Goal: Information Seeking & Learning: Learn about a topic

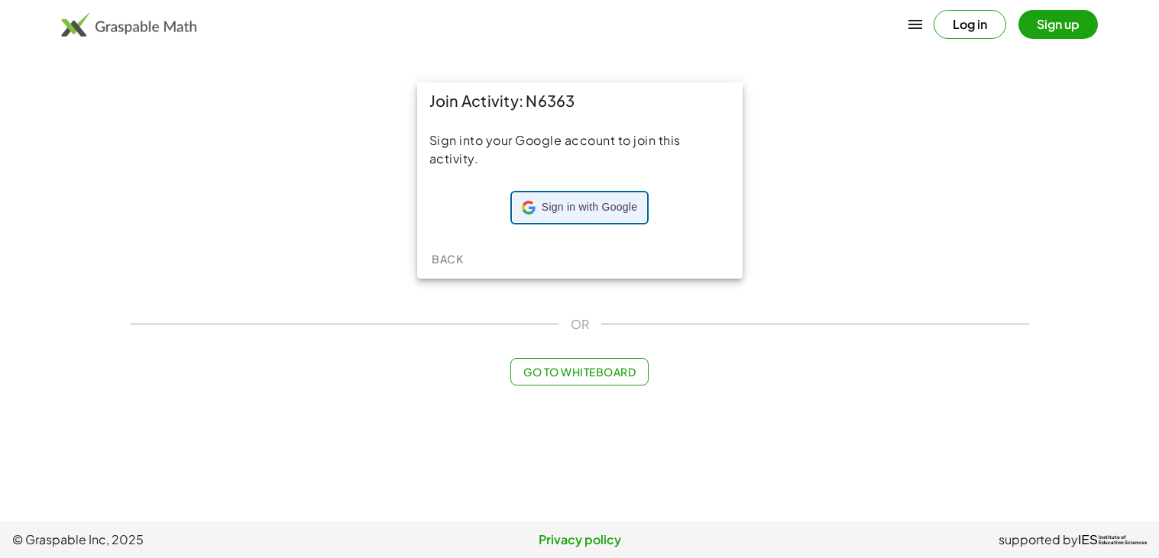
click at [580, 216] on div "Sign in with Google Sign in with Google. Opens in new tab" at bounding box center [579, 207] width 115 height 29
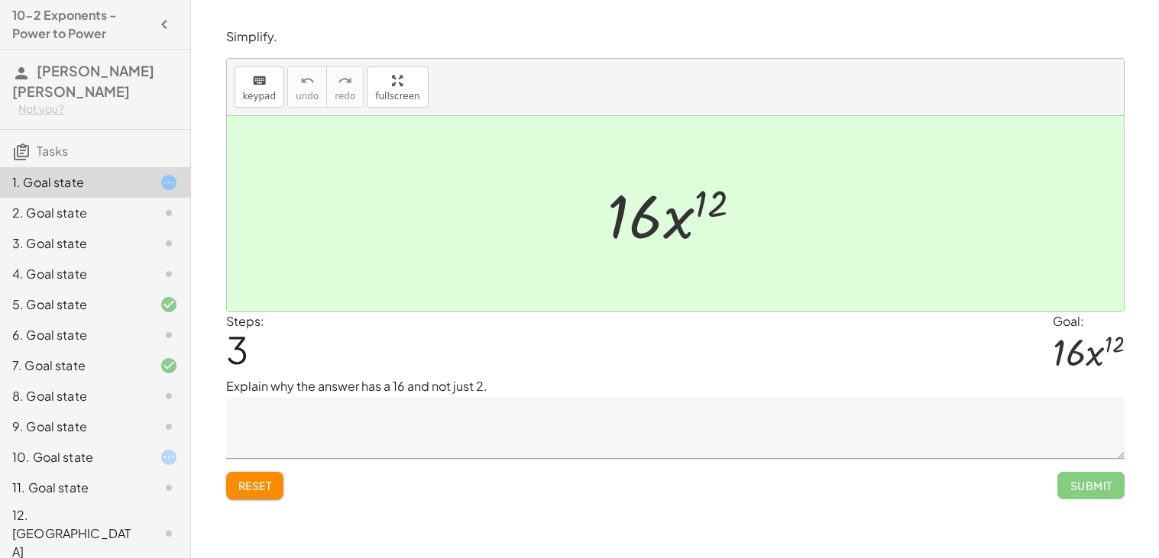
click at [112, 193] on div "1. Goal state" at bounding box center [95, 182] width 190 height 31
click at [104, 208] on div "2. Goal state" at bounding box center [73, 213] width 123 height 18
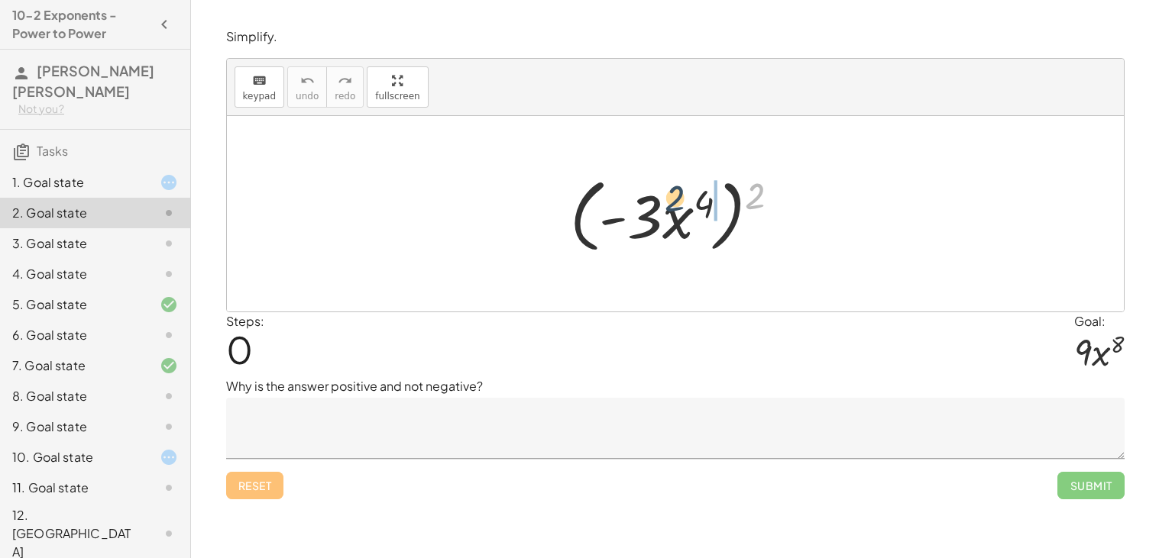
drag, startPoint x: 751, startPoint y: 204, endPoint x: 665, endPoint y: 205, distance: 86.3
click at [665, 205] on div at bounding box center [680, 214] width 237 height 88
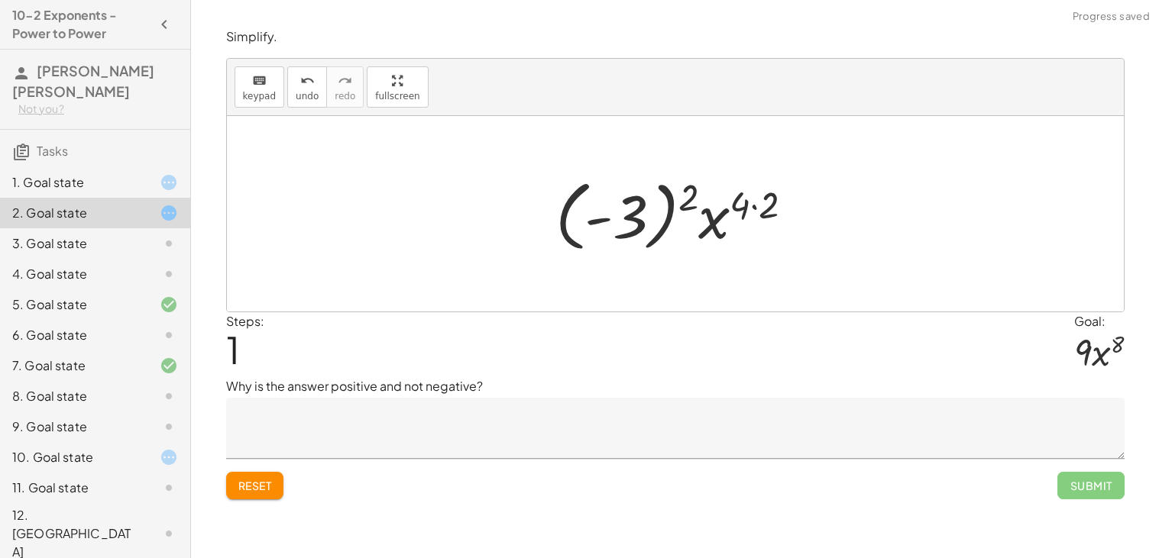
click at [567, 219] on div at bounding box center [681, 214] width 266 height 85
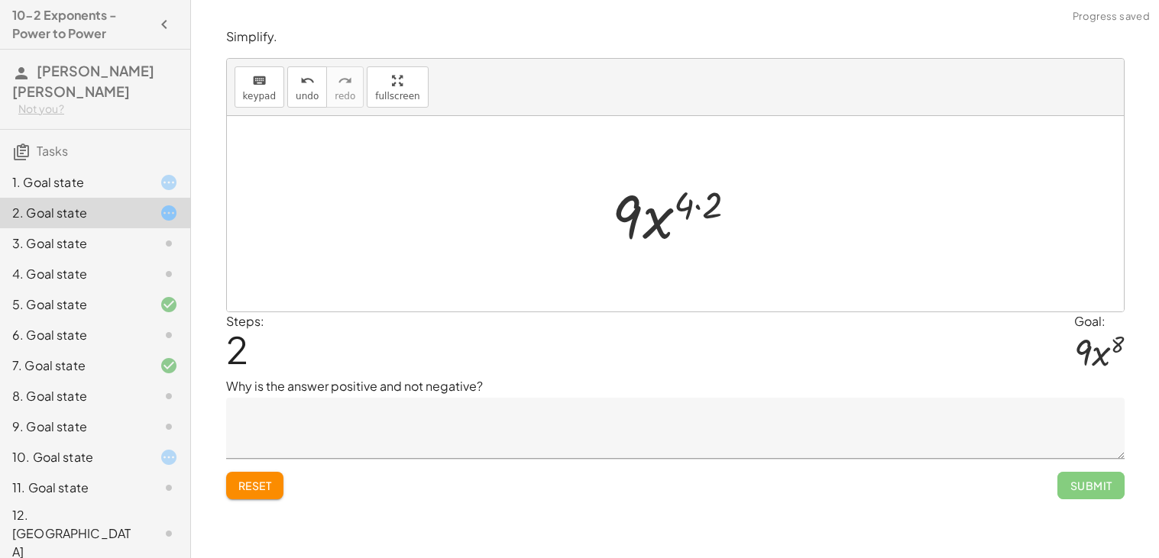
click at [702, 207] on div at bounding box center [681, 214] width 152 height 79
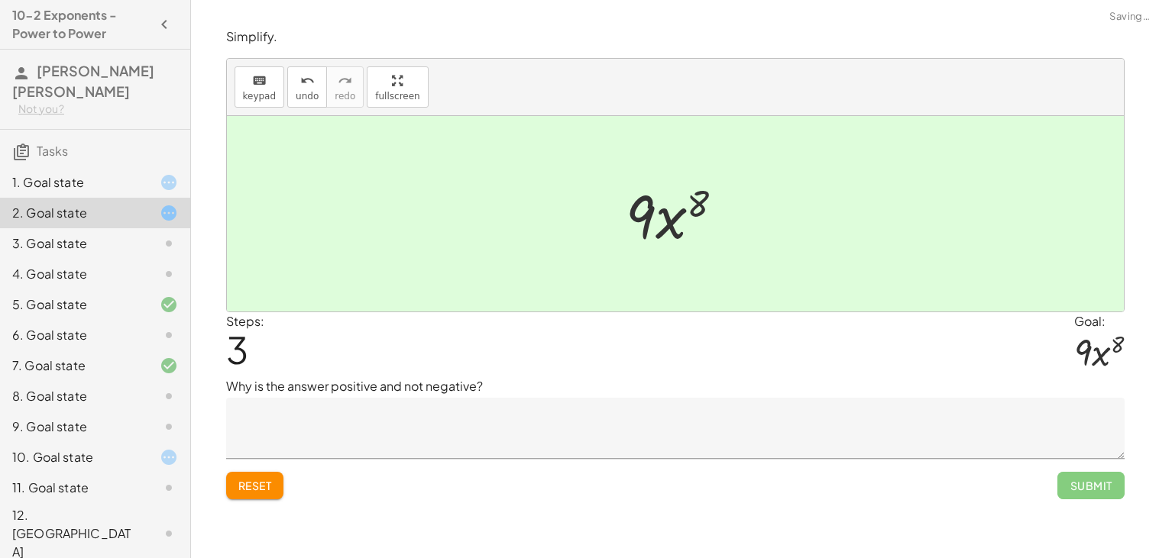
click at [162, 242] on icon at bounding box center [169, 243] width 18 height 18
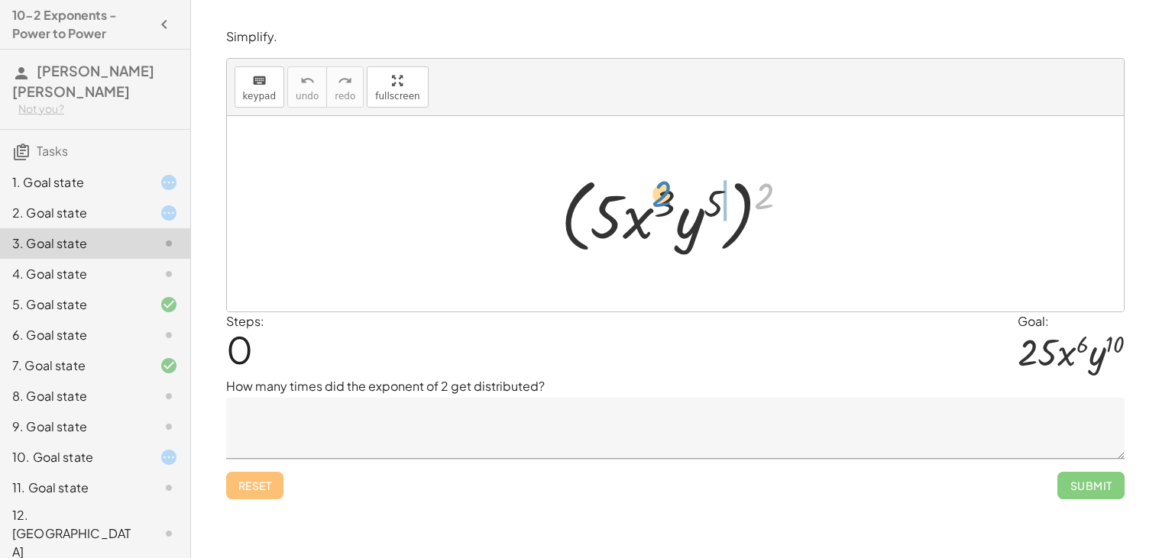
drag, startPoint x: 766, startPoint y: 205, endPoint x: 676, endPoint y: 214, distance: 90.6
click at [676, 214] on div at bounding box center [681, 214] width 256 height 88
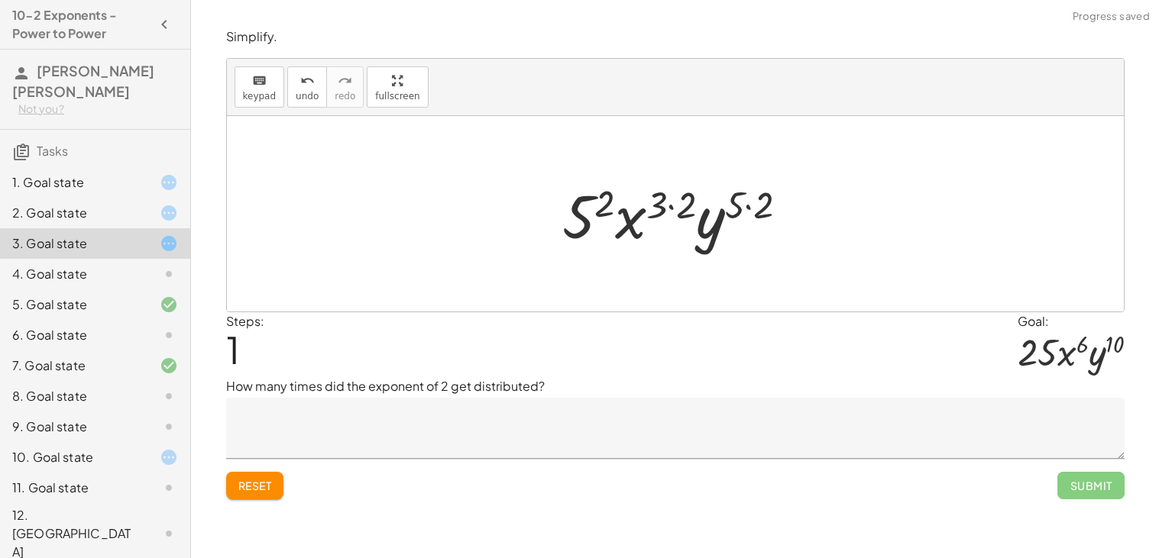
click at [597, 203] on div at bounding box center [681, 214] width 254 height 79
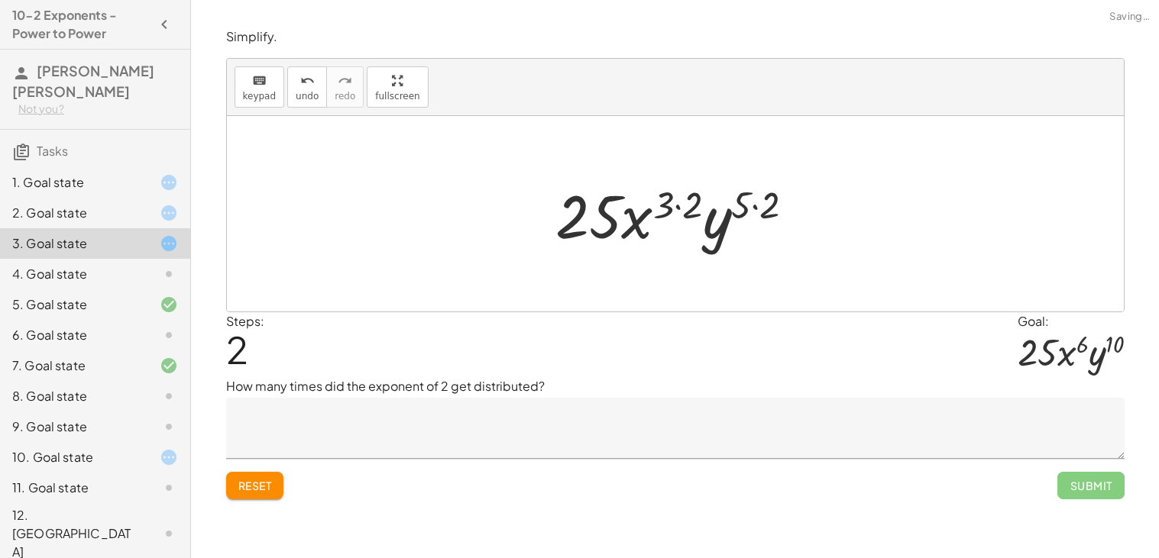
click at [678, 208] on div at bounding box center [681, 214] width 267 height 79
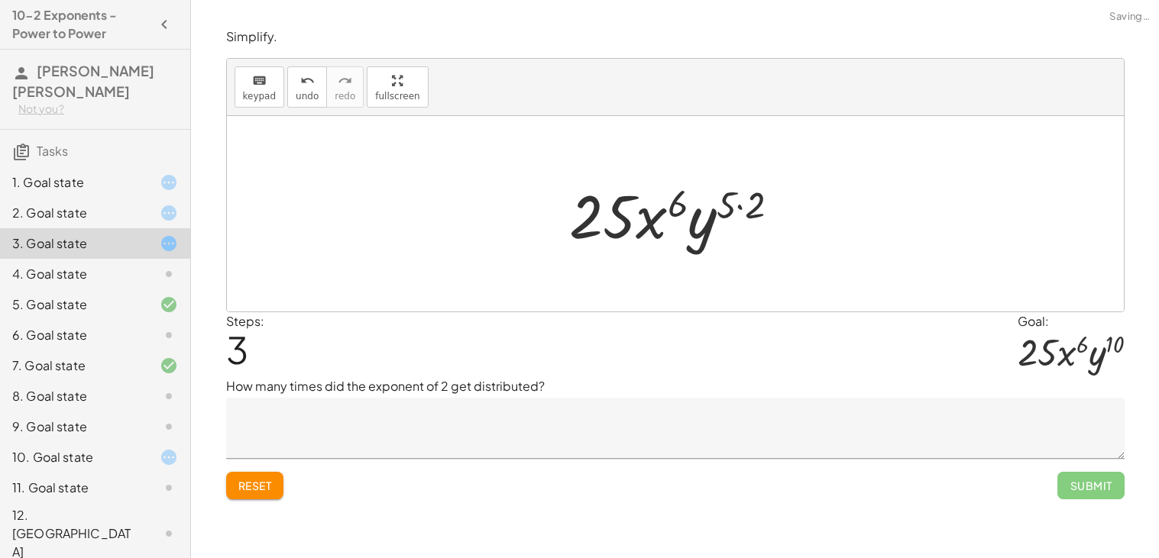
click at [732, 210] on div at bounding box center [681, 214] width 238 height 79
click at [744, 208] on div at bounding box center [681, 214] width 238 height 79
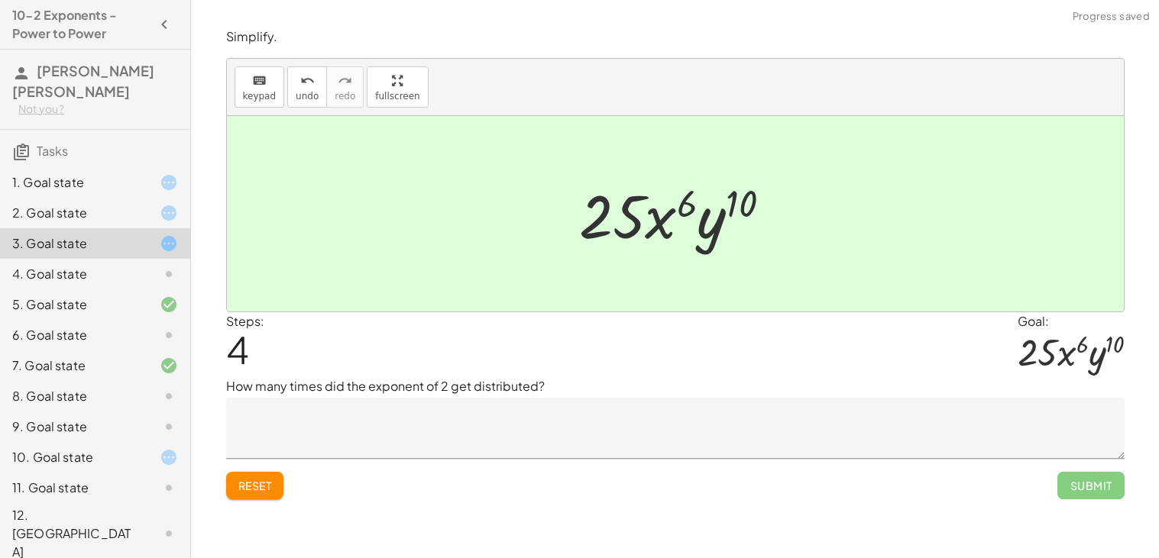
click at [148, 277] on div at bounding box center [156, 274] width 43 height 18
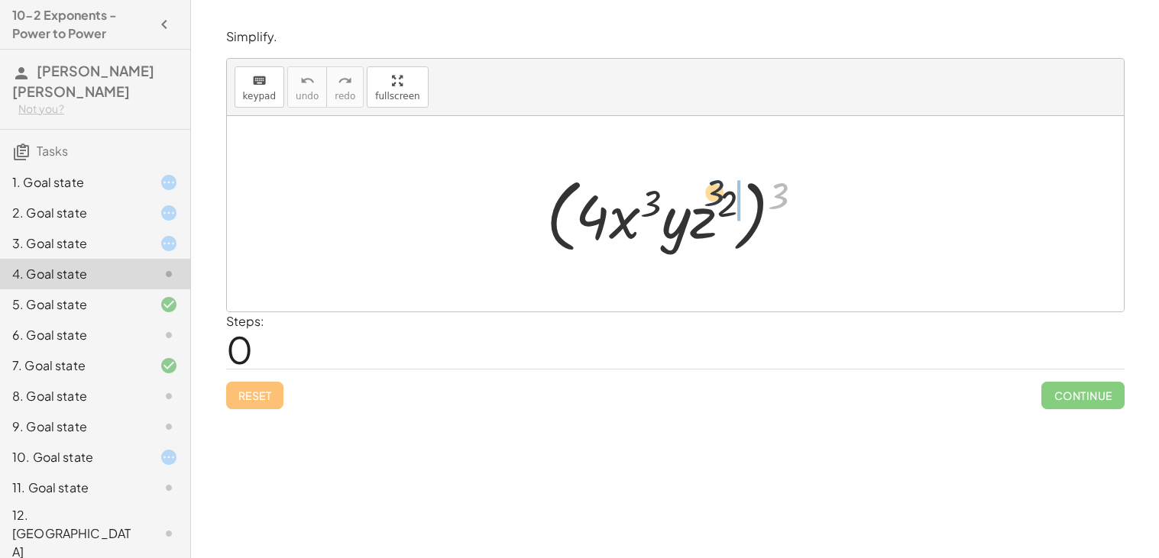
drag, startPoint x: 787, startPoint y: 182, endPoint x: 701, endPoint y: 179, distance: 85.6
click at [701, 179] on div at bounding box center [680, 214] width 285 height 88
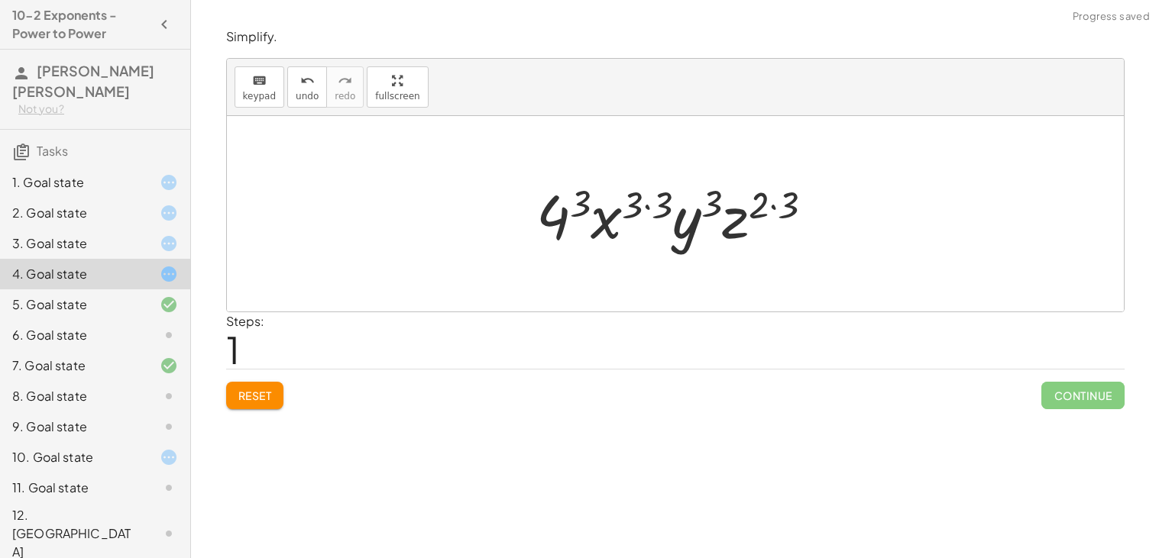
click at [585, 199] on div at bounding box center [680, 214] width 305 height 79
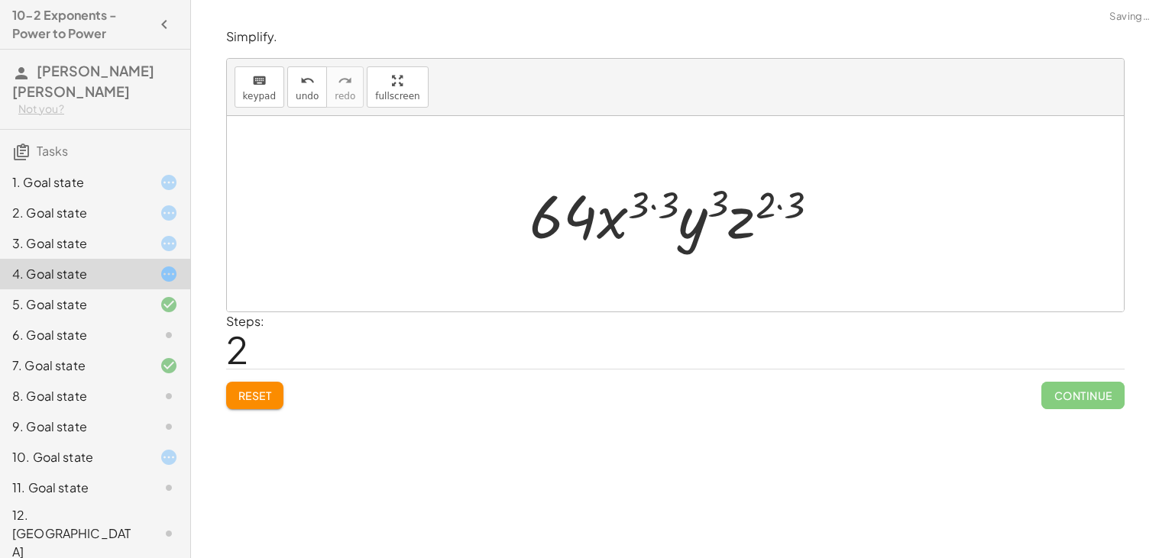
click at [658, 208] on div at bounding box center [681, 214] width 318 height 79
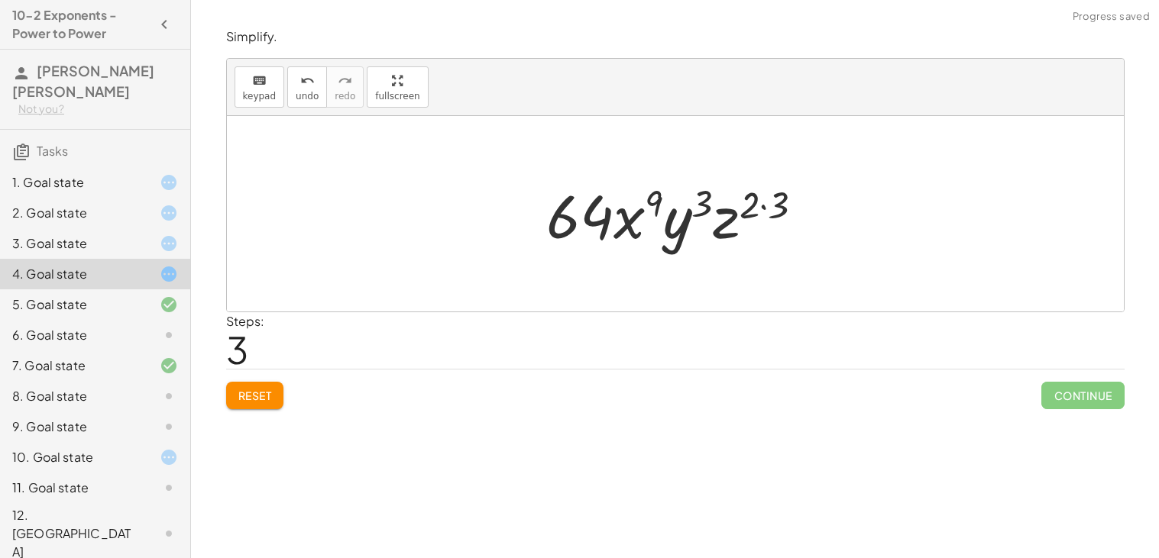
click at [747, 206] on div at bounding box center [680, 214] width 285 height 79
click at [769, 205] on div at bounding box center [680, 214] width 285 height 79
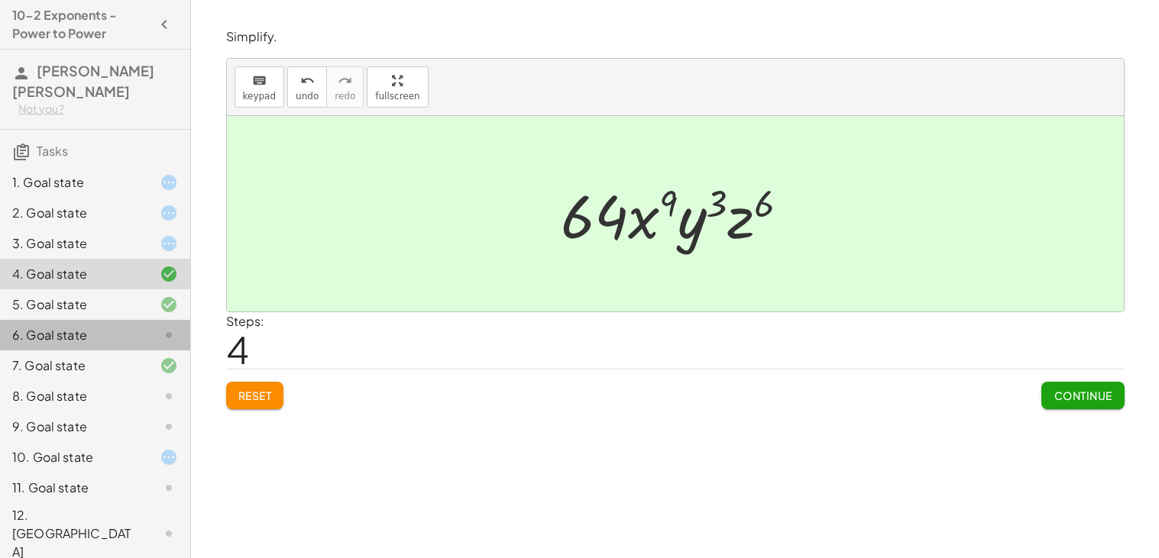
click at [64, 333] on div "6. Goal state" at bounding box center [73, 335] width 123 height 18
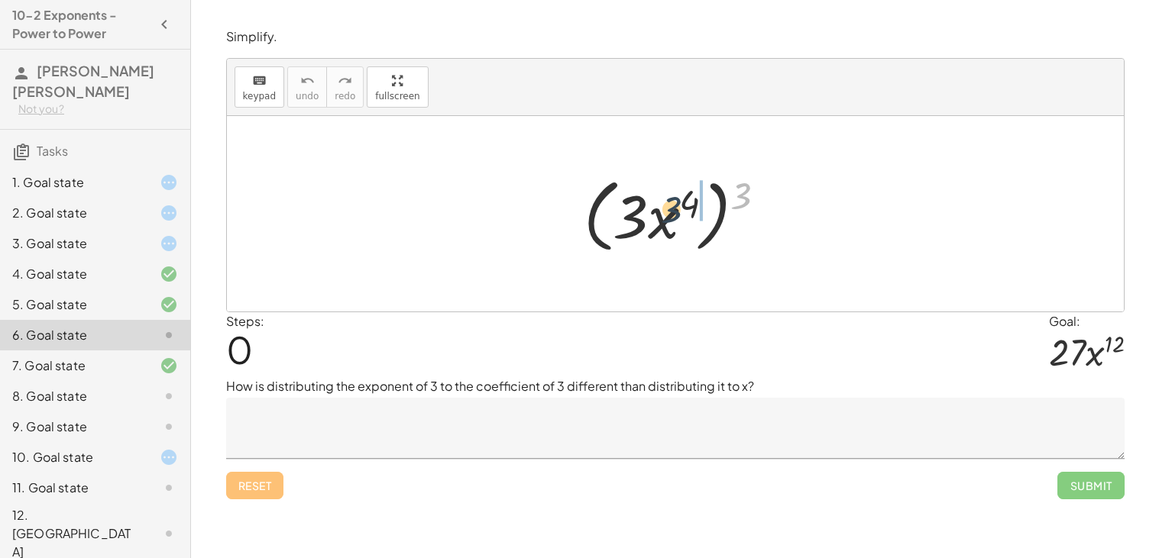
drag, startPoint x: 746, startPoint y: 186, endPoint x: 671, endPoint y: 202, distance: 76.4
click at [671, 202] on div at bounding box center [681, 214] width 210 height 88
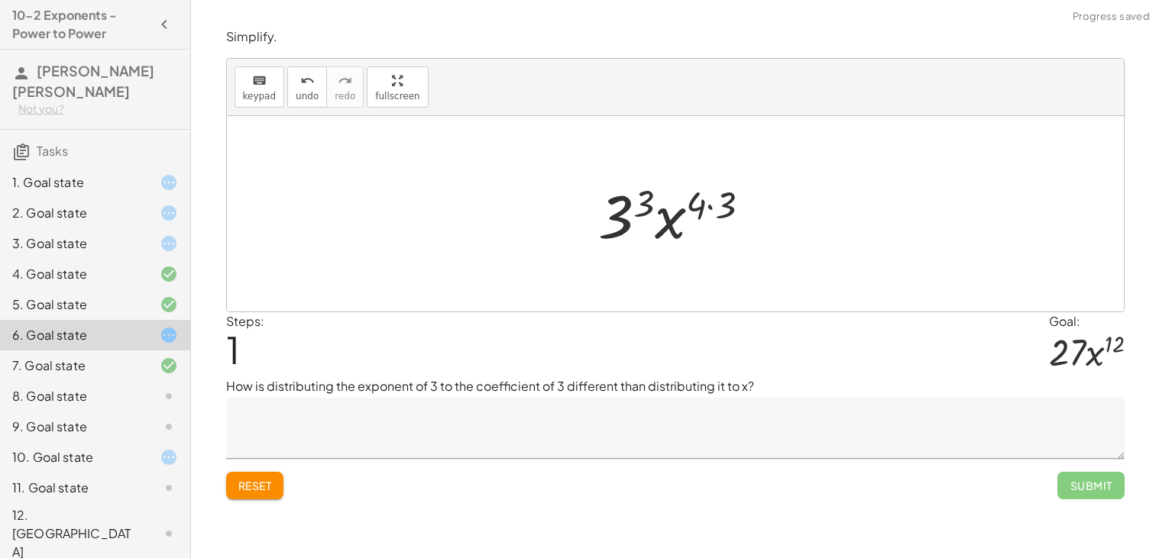
click at [651, 198] on div at bounding box center [680, 214] width 179 height 79
click at [711, 202] on div at bounding box center [680, 214] width 185 height 79
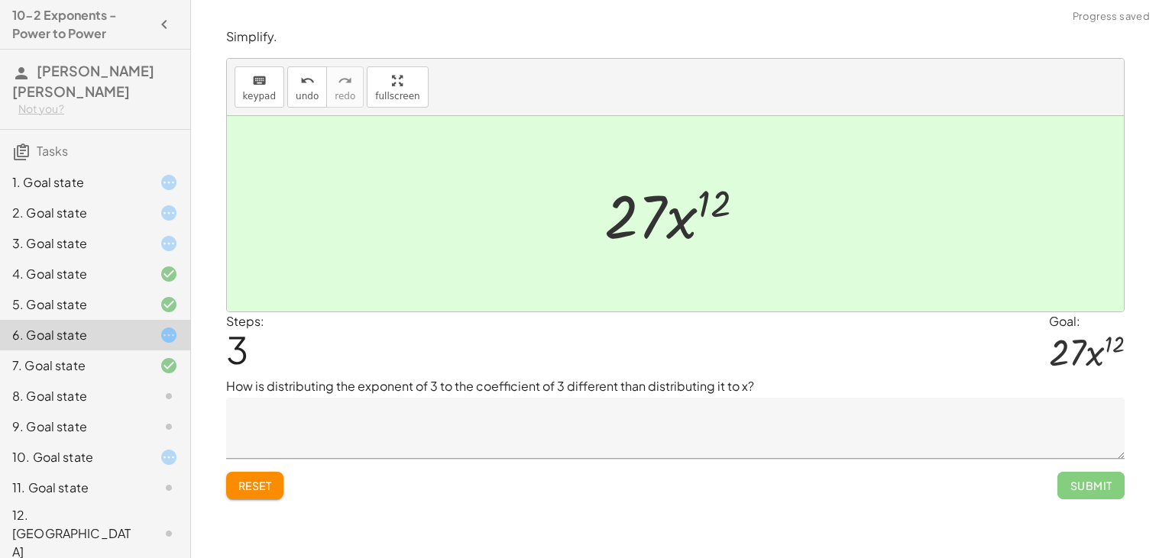
click at [138, 393] on div at bounding box center [156, 396] width 43 height 18
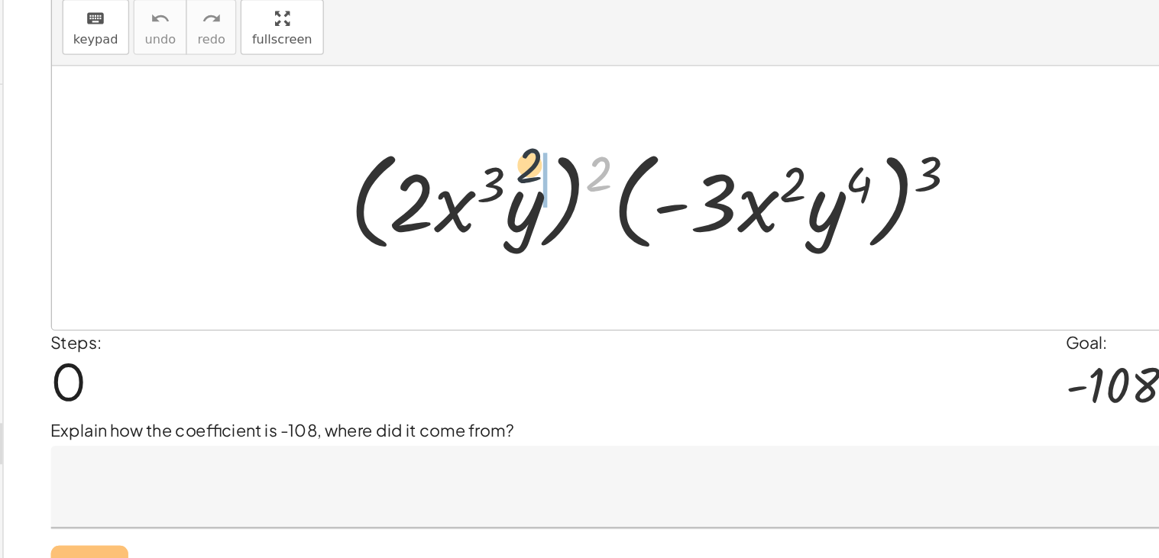
drag, startPoint x: 635, startPoint y: 189, endPoint x: 567, endPoint y: 186, distance: 68.8
click at [567, 186] on div at bounding box center [681, 214] width 482 height 88
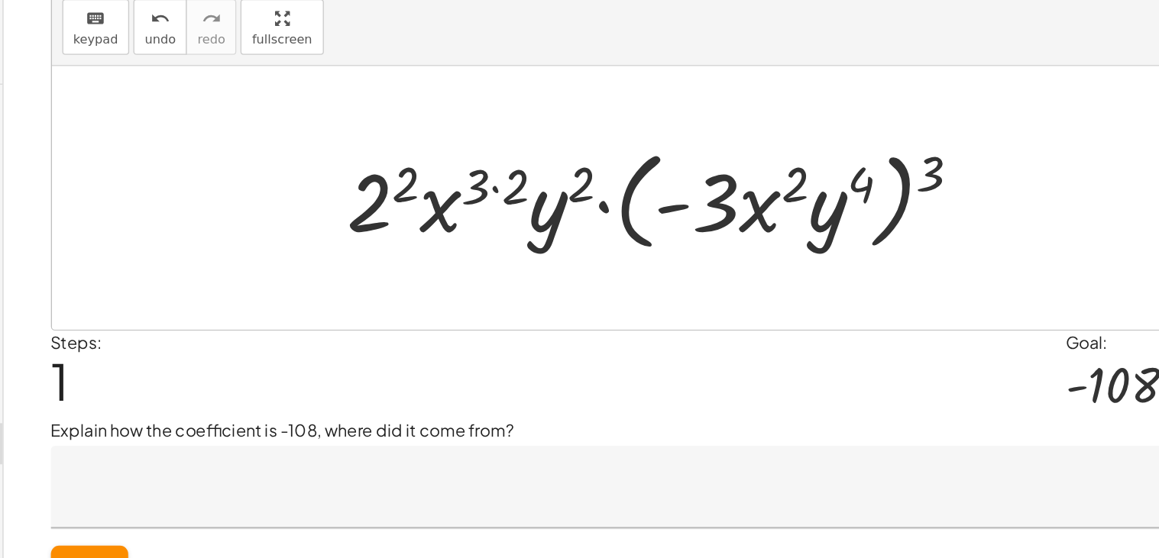
click at [553, 206] on div at bounding box center [680, 214] width 485 height 88
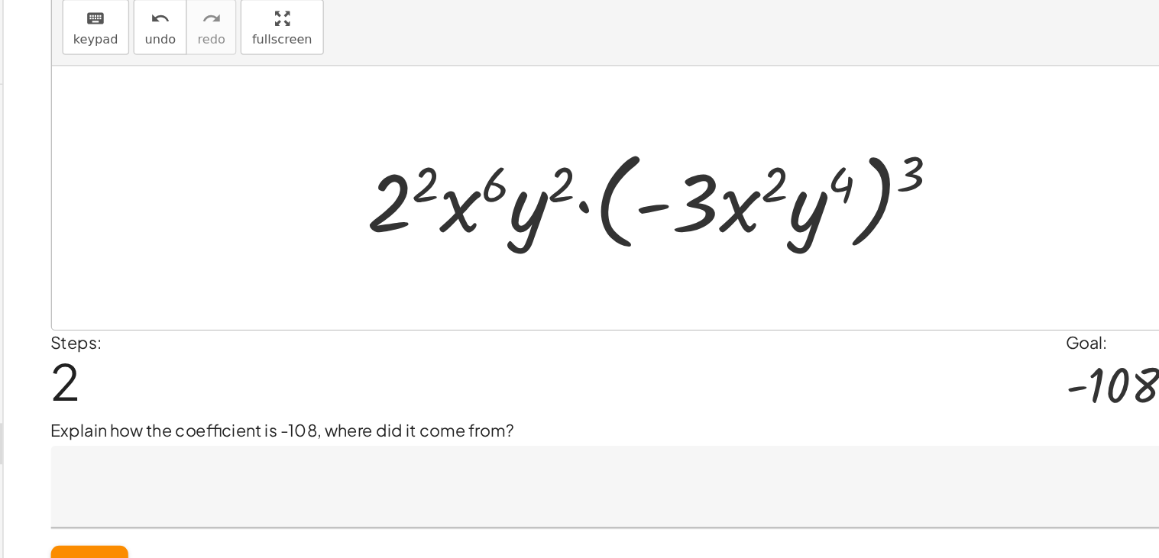
click at [496, 218] on div at bounding box center [680, 214] width 455 height 88
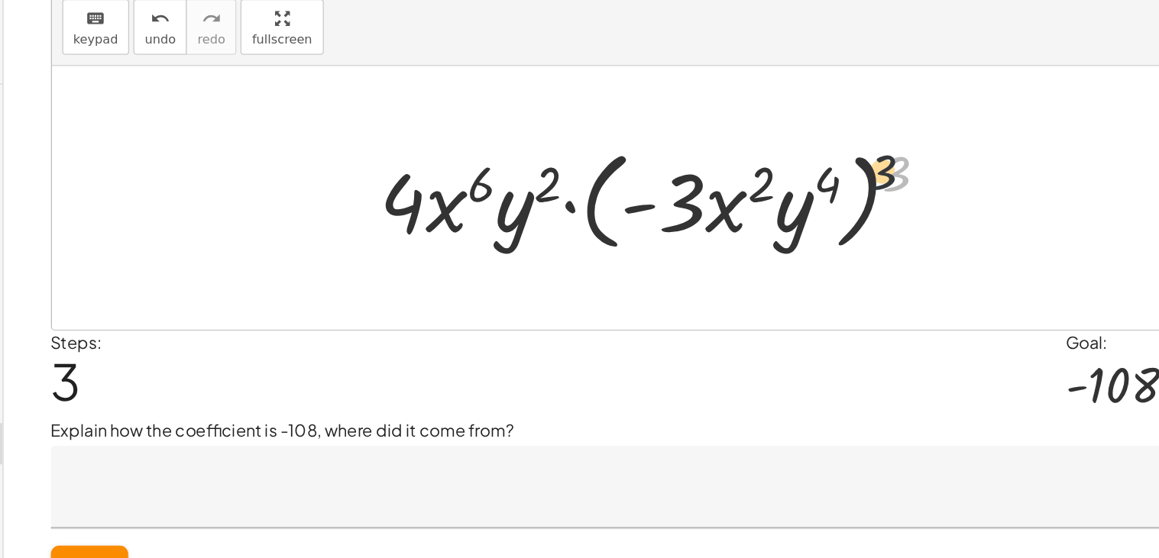
drag, startPoint x: 852, startPoint y: 192, endPoint x: 782, endPoint y: 191, distance: 70.3
click at [782, 191] on div at bounding box center [680, 214] width 435 height 88
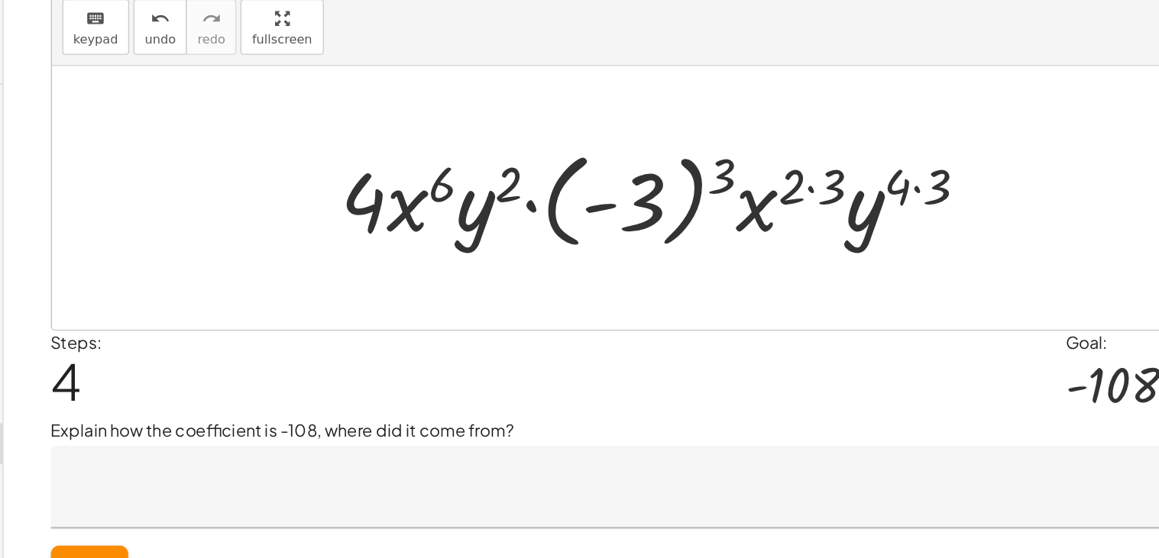
click at [723, 197] on div at bounding box center [681, 214] width 495 height 85
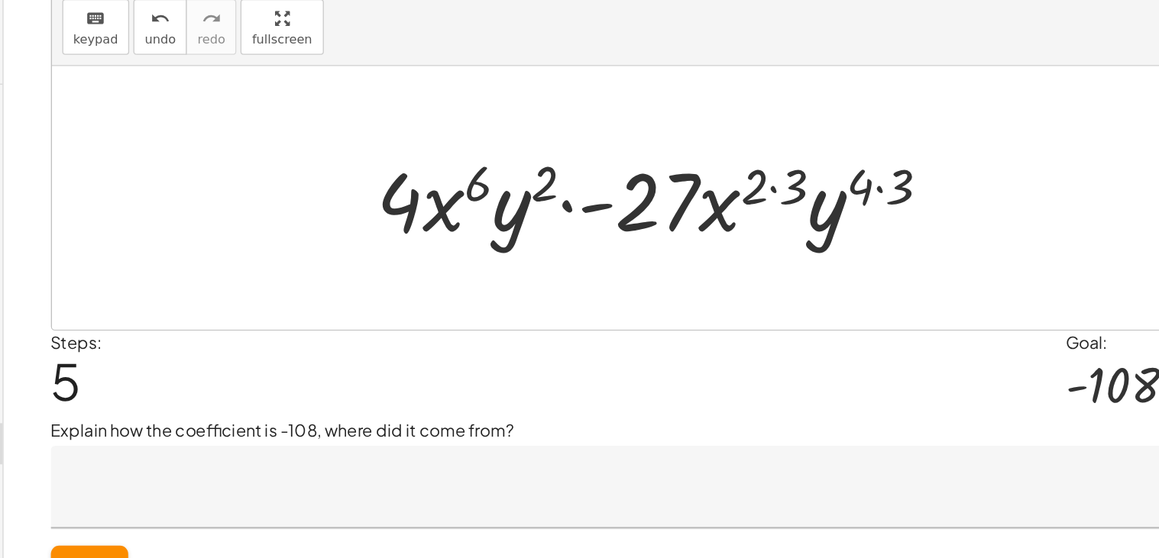
click at [648, 223] on div at bounding box center [681, 214] width 440 height 79
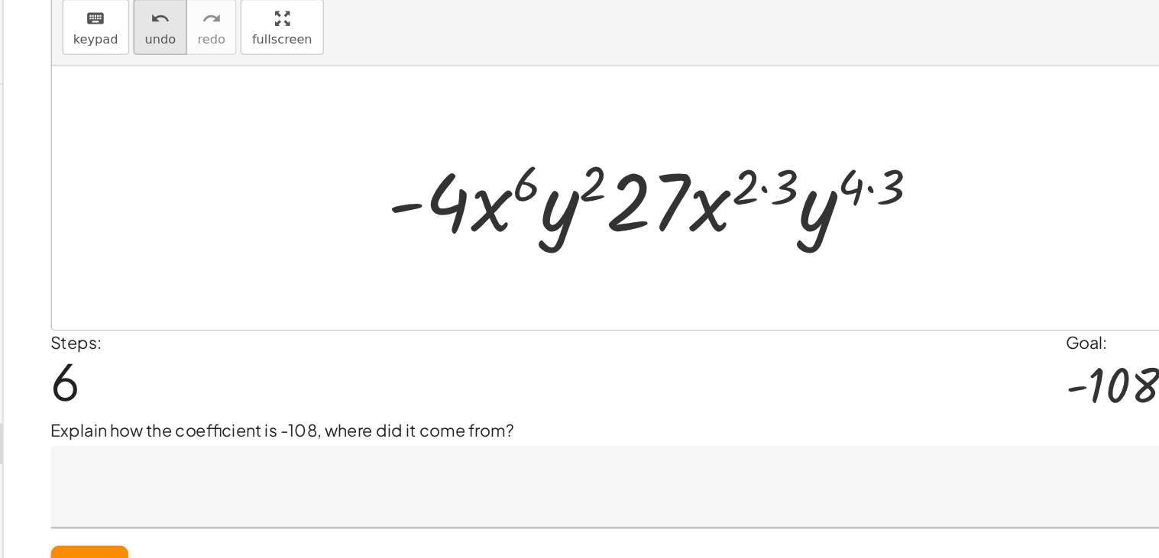
click at [303, 87] on icon "undo" at bounding box center [307, 81] width 15 height 18
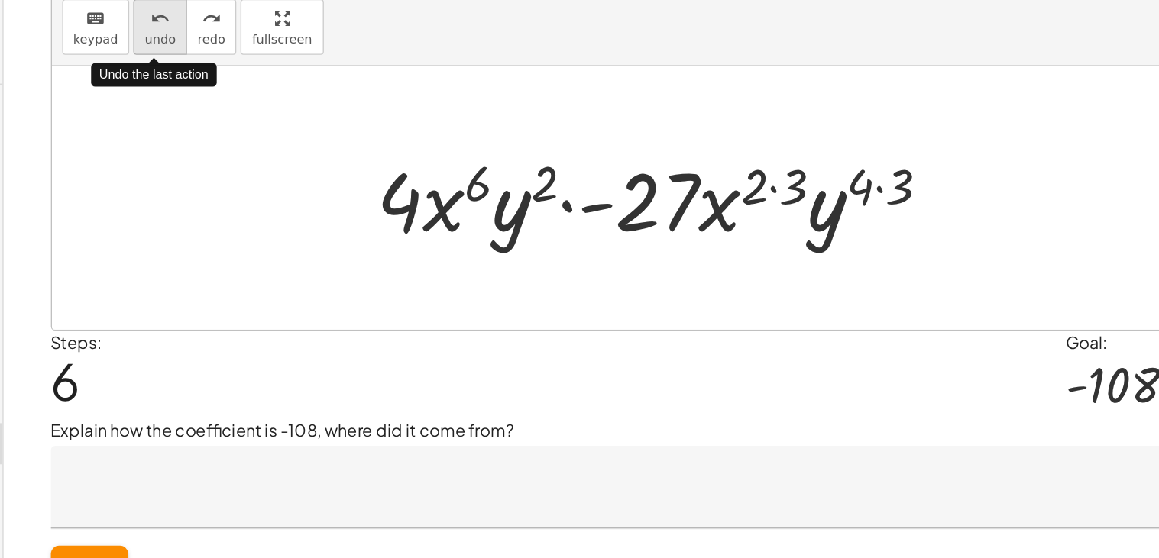
click at [303, 87] on icon "undo" at bounding box center [307, 81] width 15 height 18
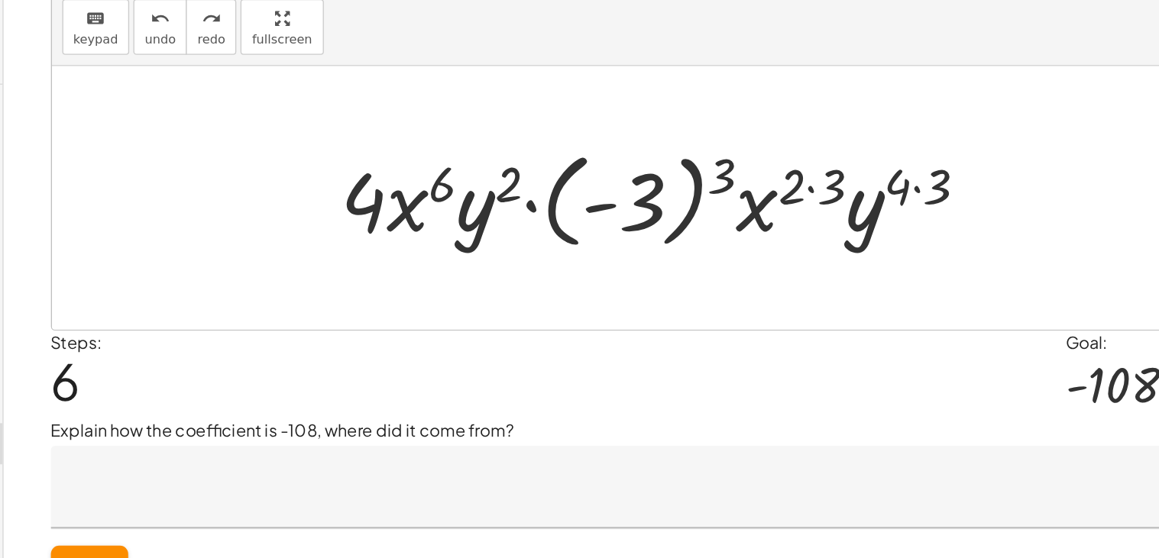
click at [656, 226] on div at bounding box center [681, 214] width 495 height 85
drag, startPoint x: 655, startPoint y: 225, endPoint x: 634, endPoint y: 220, distance: 21.9
click at [634, 220] on div at bounding box center [681, 214] width 495 height 85
click at [792, 203] on div at bounding box center [681, 214] width 495 height 85
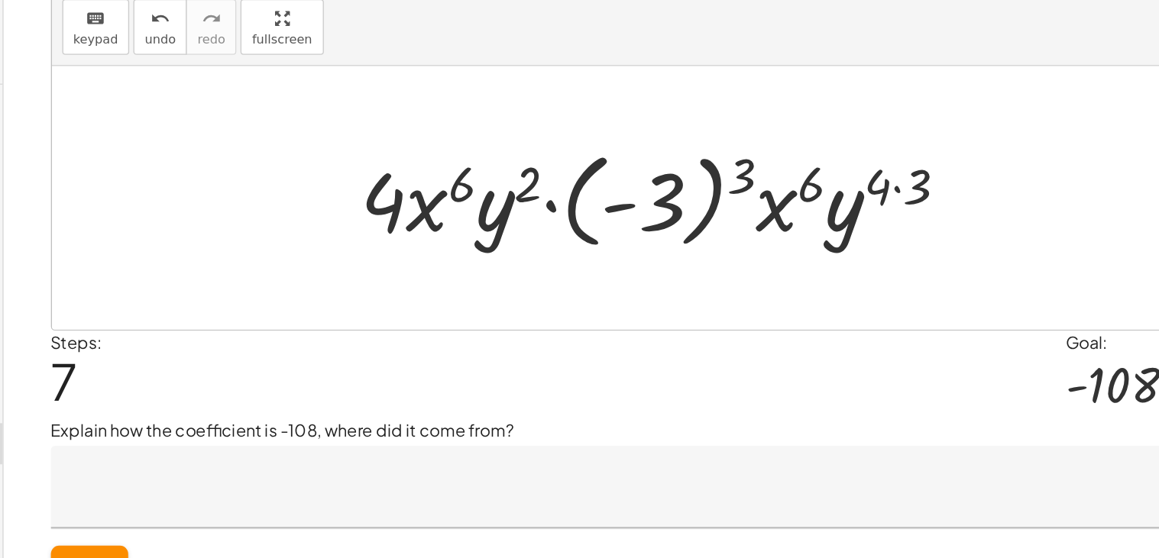
click at [851, 208] on div at bounding box center [680, 214] width 465 height 85
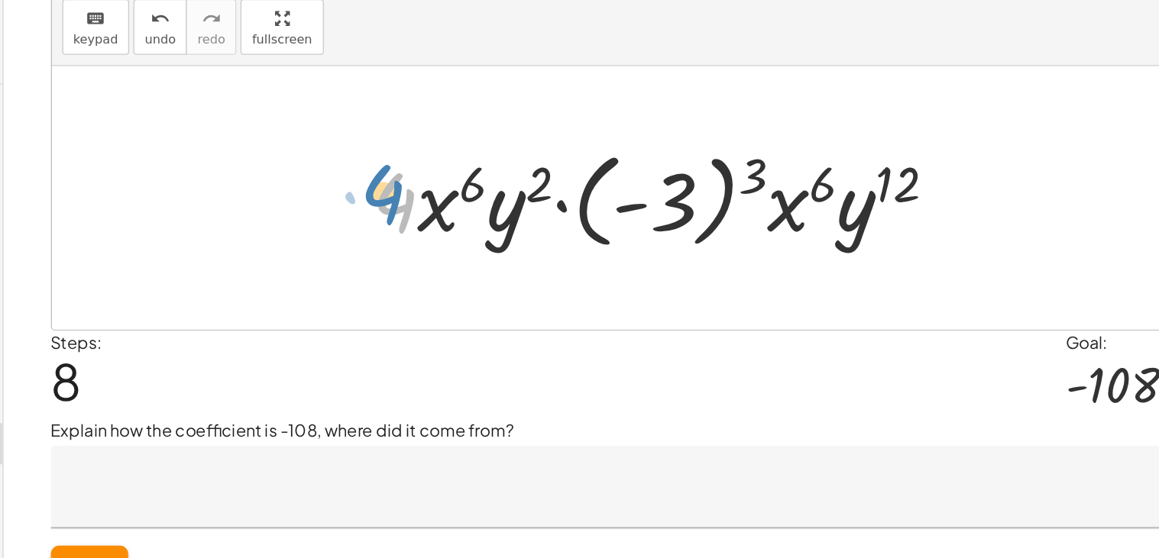
drag, startPoint x: 490, startPoint y: 215, endPoint x: 480, endPoint y: 209, distance: 12.0
click at [480, 209] on div at bounding box center [681, 214] width 448 height 85
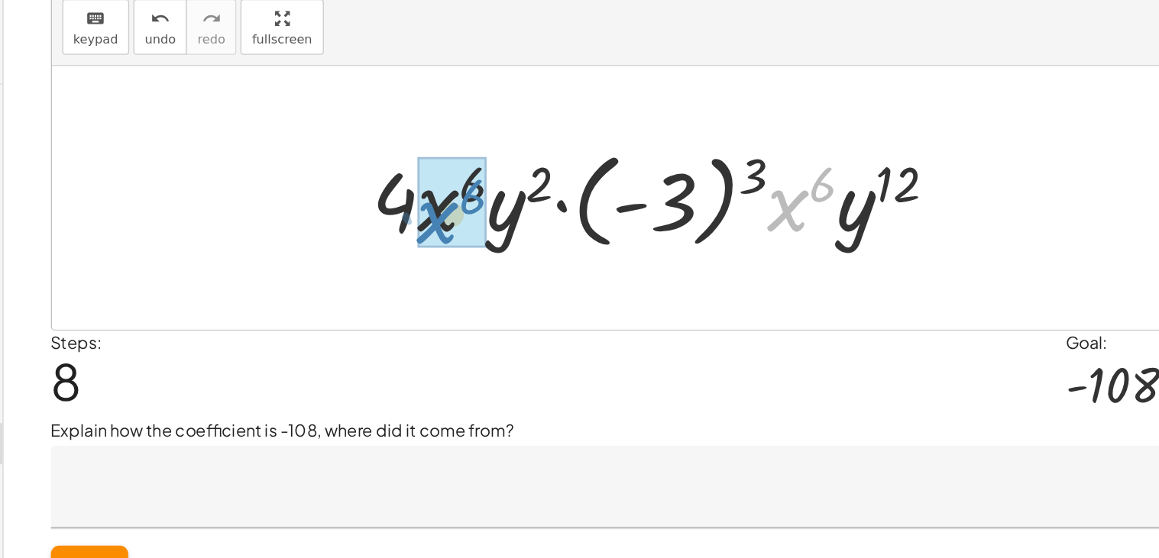
drag, startPoint x: 769, startPoint y: 217, endPoint x: 507, endPoint y: 226, distance: 262.1
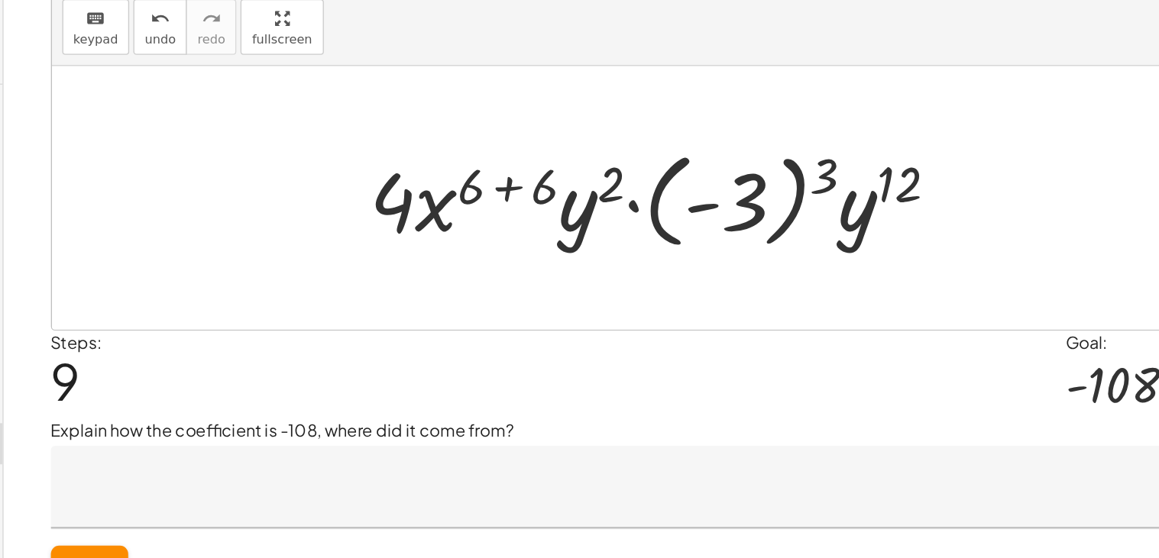
click at [553, 206] on div at bounding box center [680, 214] width 451 height 85
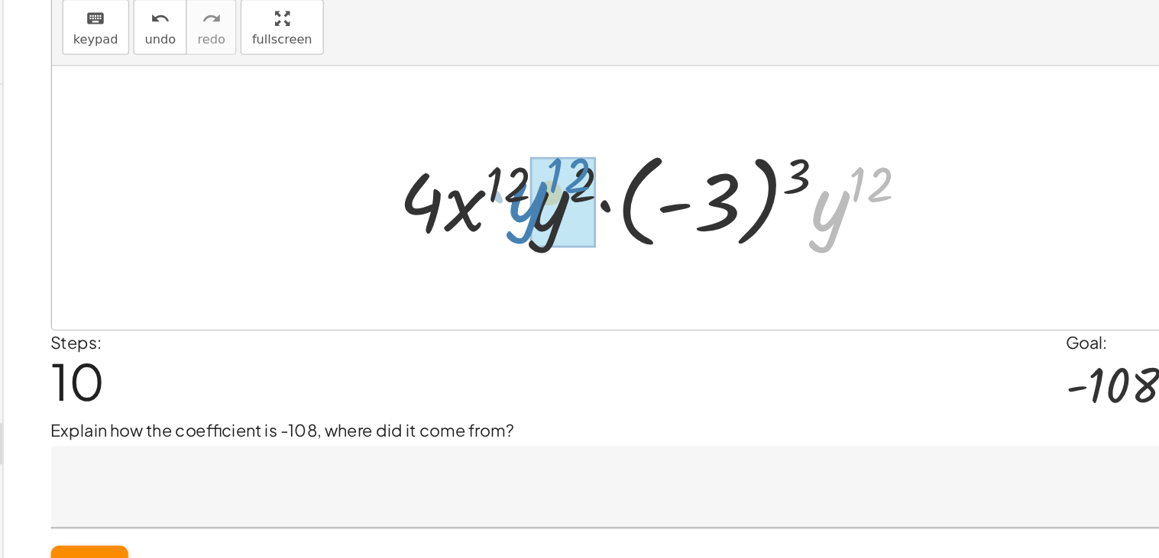
drag, startPoint x: 808, startPoint y: 226, endPoint x: 586, endPoint y: 219, distance: 222.3
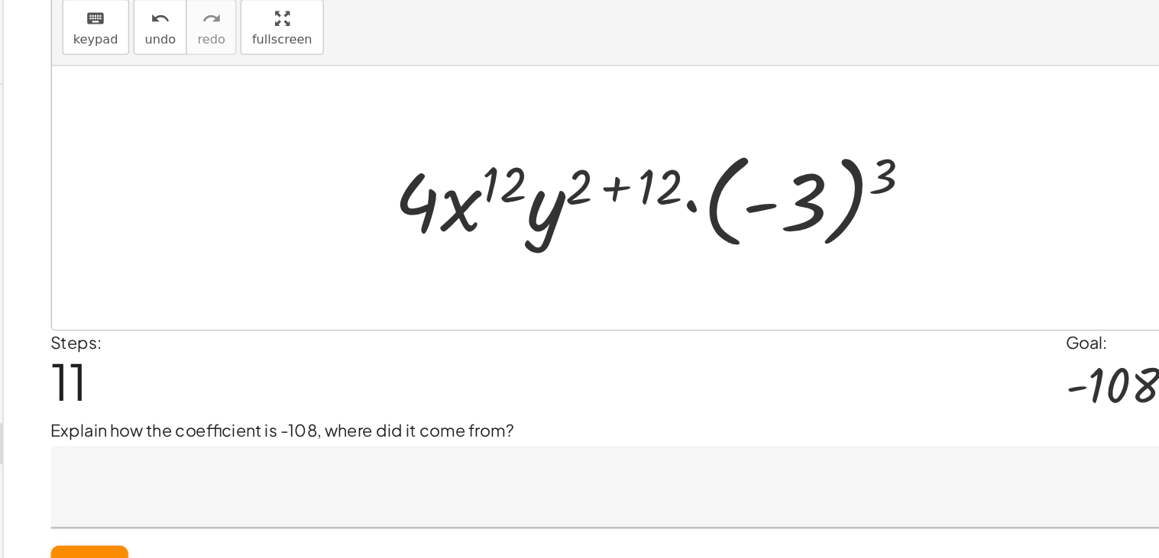
click at [642, 215] on div at bounding box center [681, 214] width 415 height 85
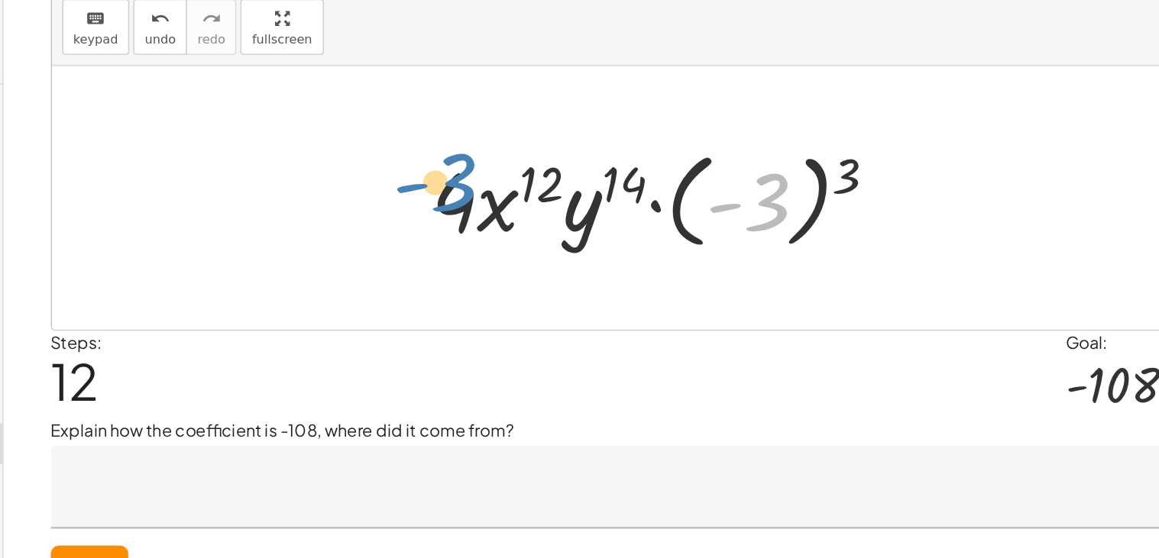
drag, startPoint x: 729, startPoint y: 222, endPoint x: 497, endPoint y: 208, distance: 232.6
click at [497, 208] on div "· ( · 2 · x 3 · y ) 2 · ( · - 3 · x 2 · y 4 ) 3 · 2 2 · x ( · 3 · 2 ) · y 2 · (…" at bounding box center [676, 214] width 380 height 92
click at [813, 196] on div at bounding box center [681, 214] width 360 height 85
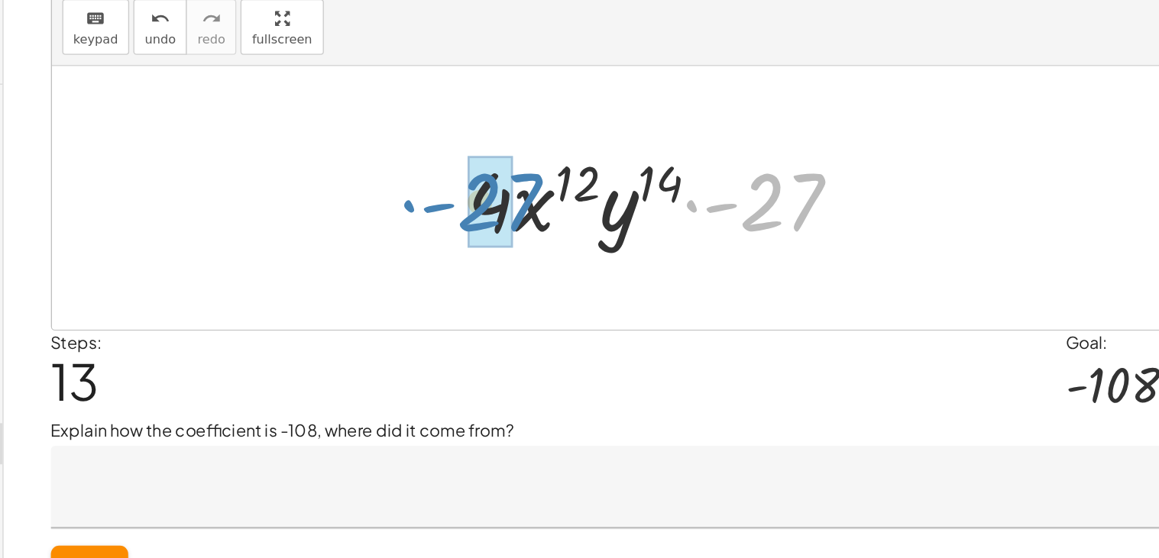
drag, startPoint x: 777, startPoint y: 202, endPoint x: 566, endPoint y: 202, distance: 210.8
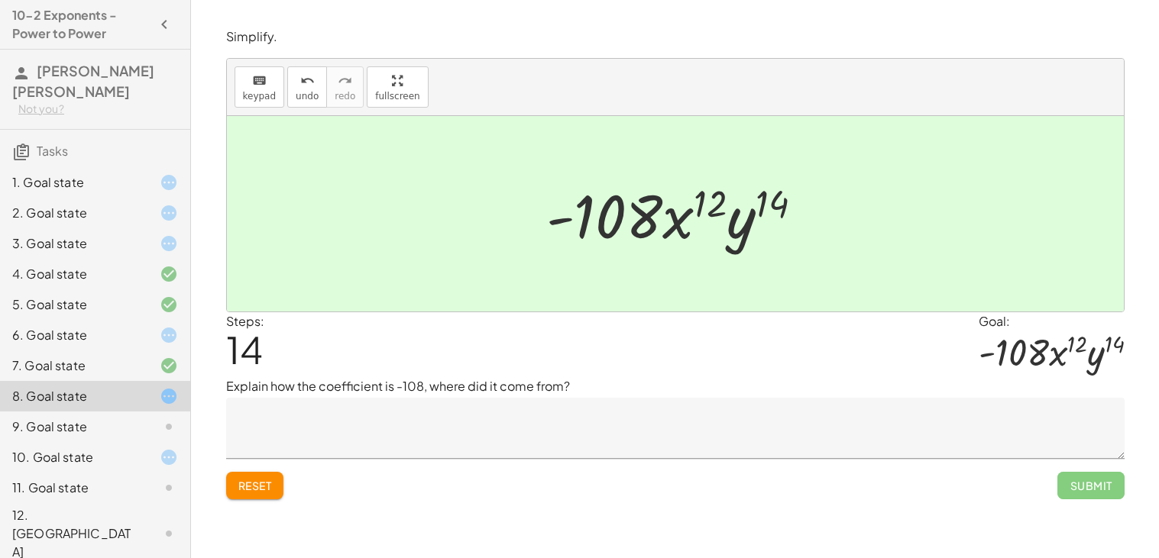
click at [109, 418] on div "9. Goal state" at bounding box center [73, 427] width 123 height 18
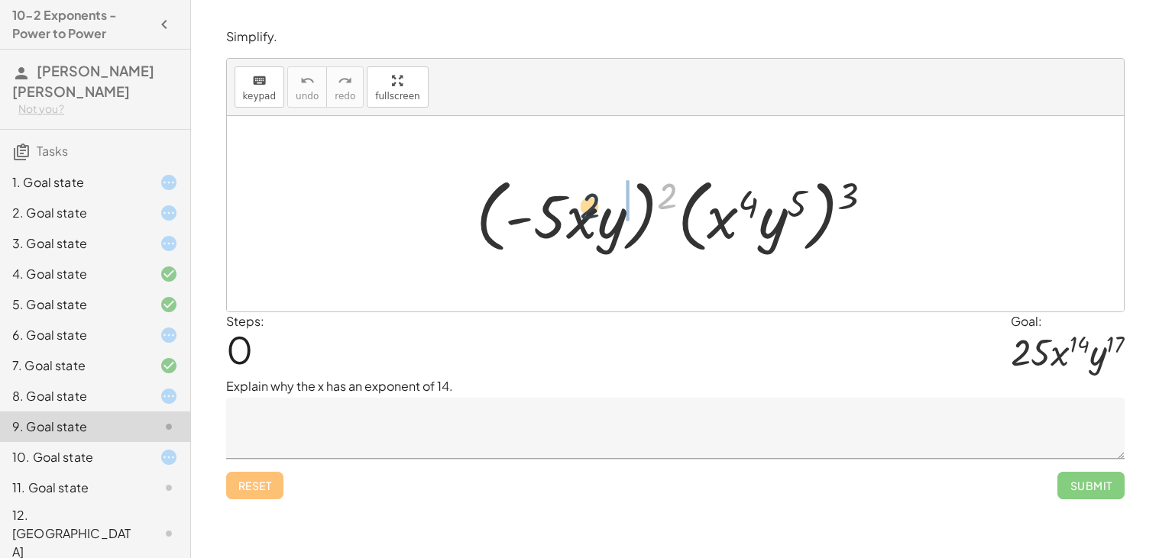
drag, startPoint x: 668, startPoint y: 188, endPoint x: 574, endPoint y: 183, distance: 94.1
click at [574, 183] on div at bounding box center [680, 214] width 425 height 88
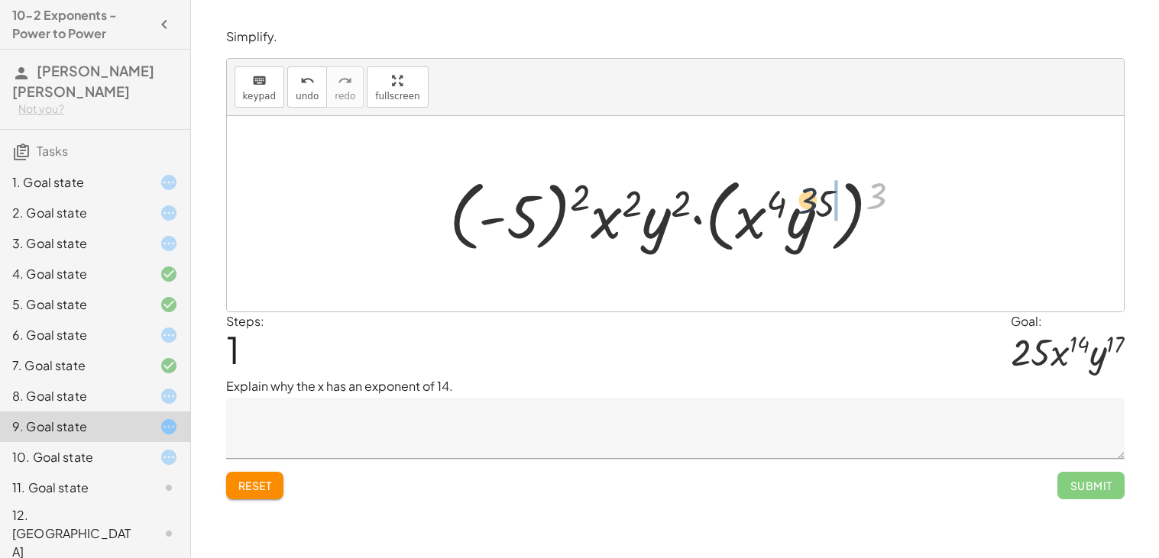
drag, startPoint x: 881, startPoint y: 190, endPoint x: 799, endPoint y: 196, distance: 81.9
click at [799, 196] on div at bounding box center [681, 214] width 480 height 88
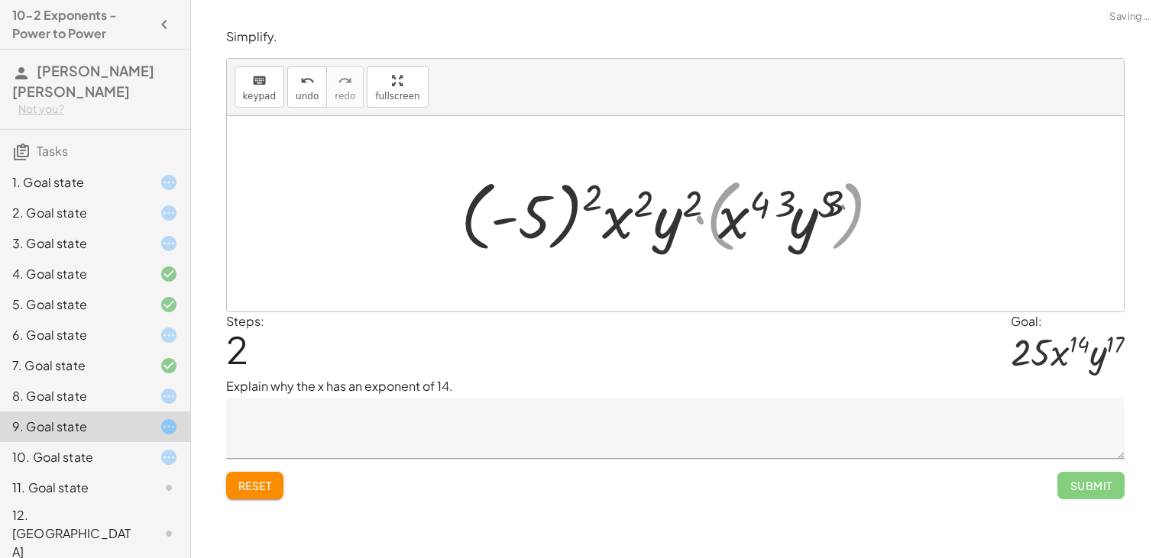
click at [765, 202] on div at bounding box center [681, 214] width 443 height 85
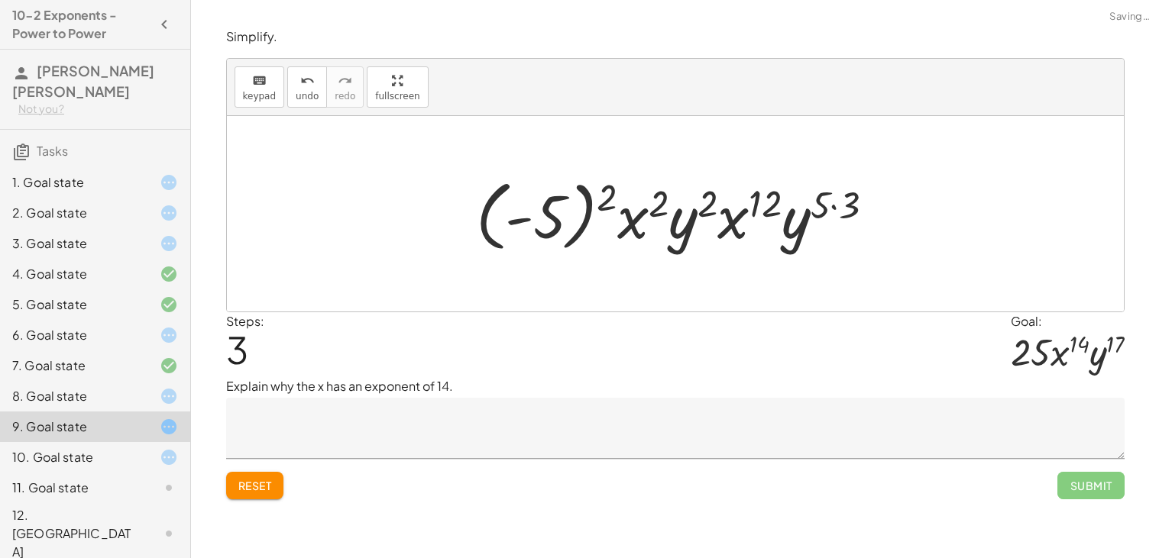
click at [840, 205] on div at bounding box center [681, 214] width 426 height 85
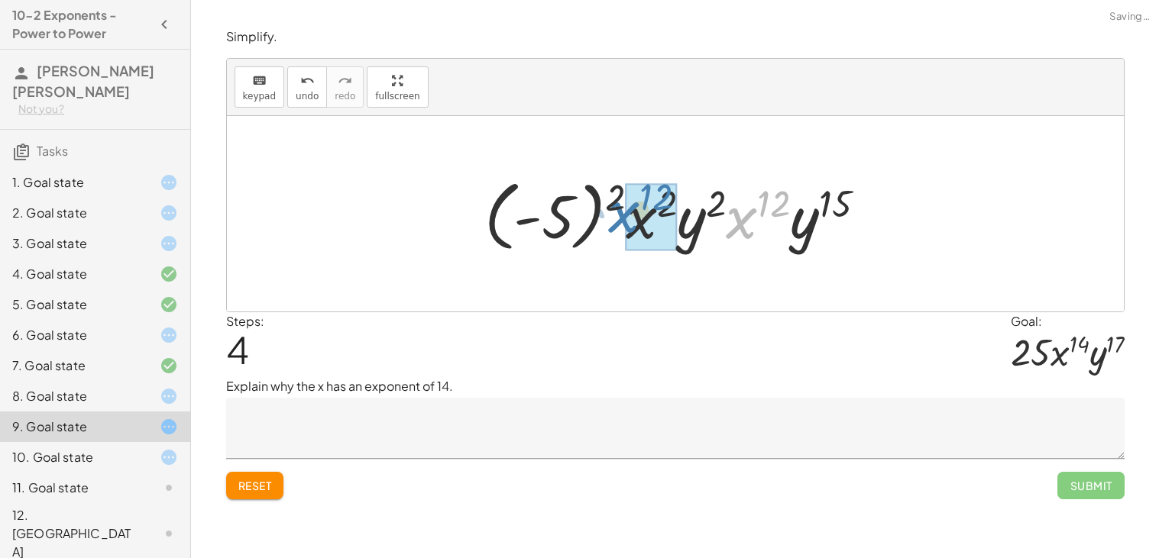
drag, startPoint x: 754, startPoint y: 227, endPoint x: 640, endPoint y: 221, distance: 113.9
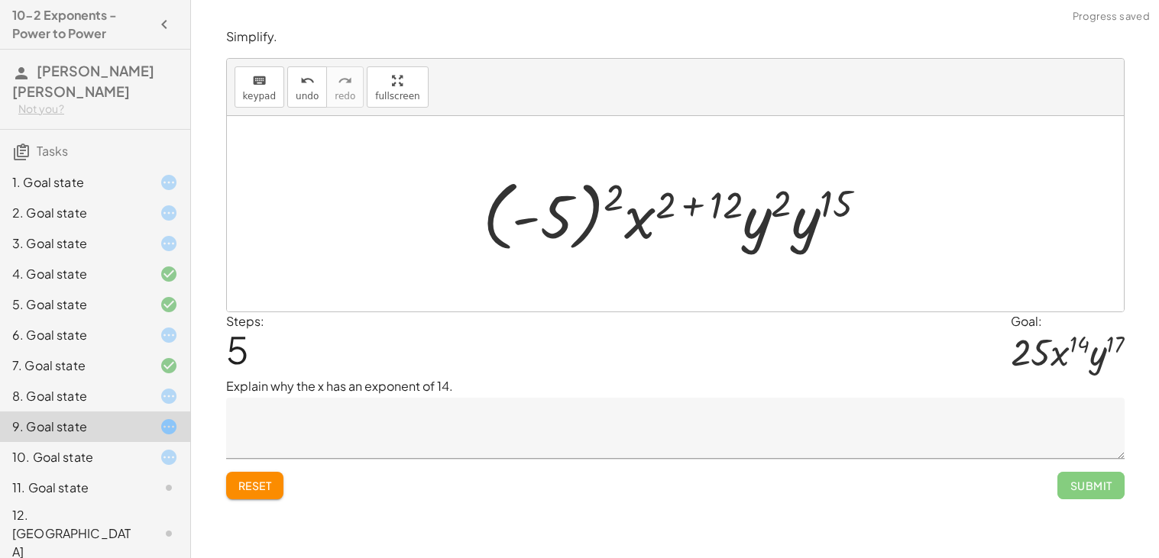
click at [690, 212] on div at bounding box center [681, 214] width 412 height 85
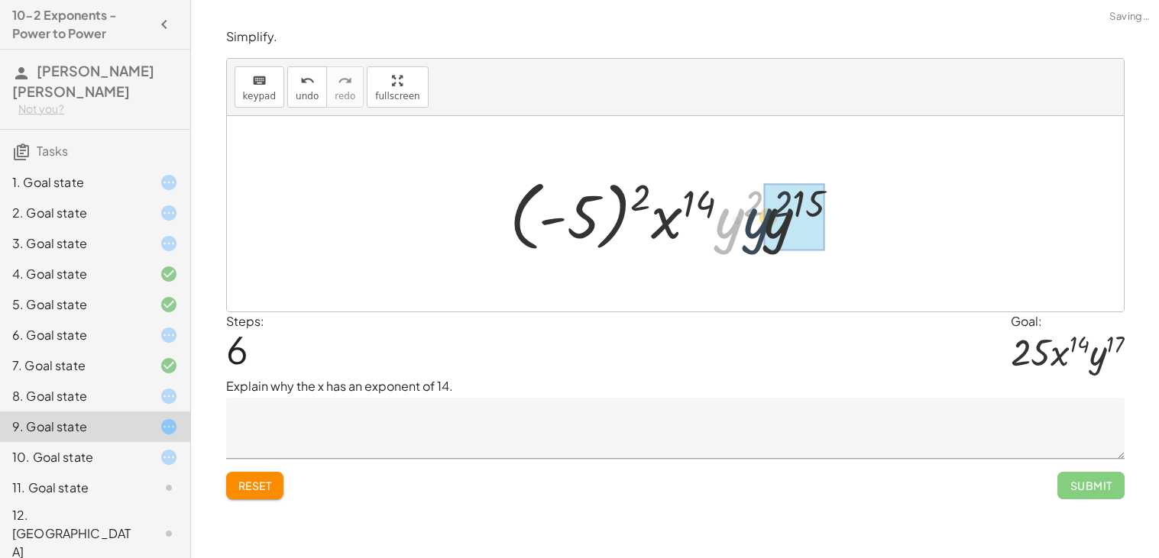
drag, startPoint x: 738, startPoint y: 219, endPoint x: 768, endPoint y: 219, distance: 30.5
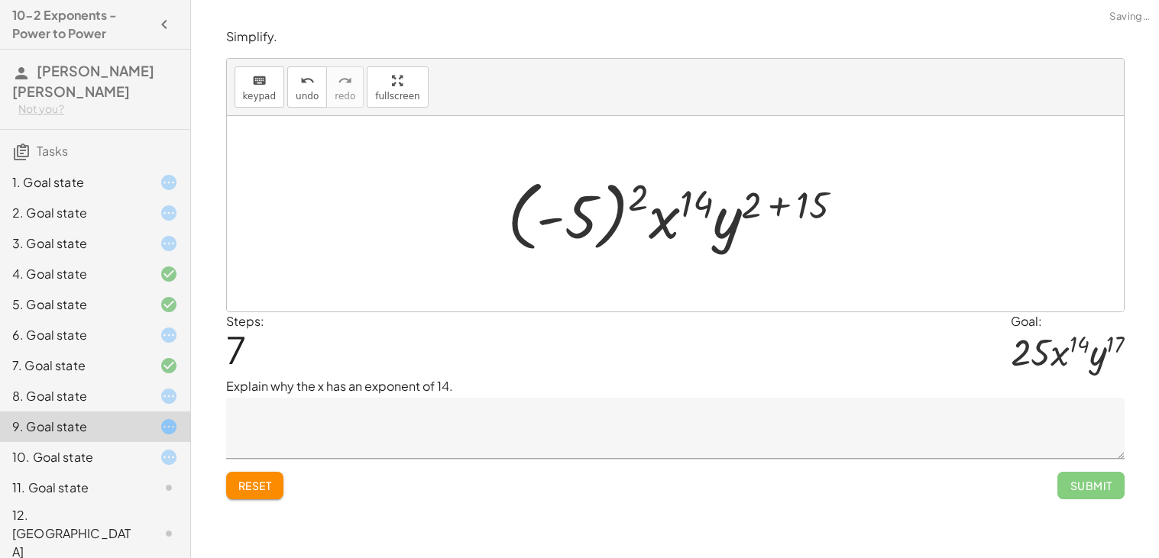
click at [787, 206] on div at bounding box center [680, 214] width 363 height 85
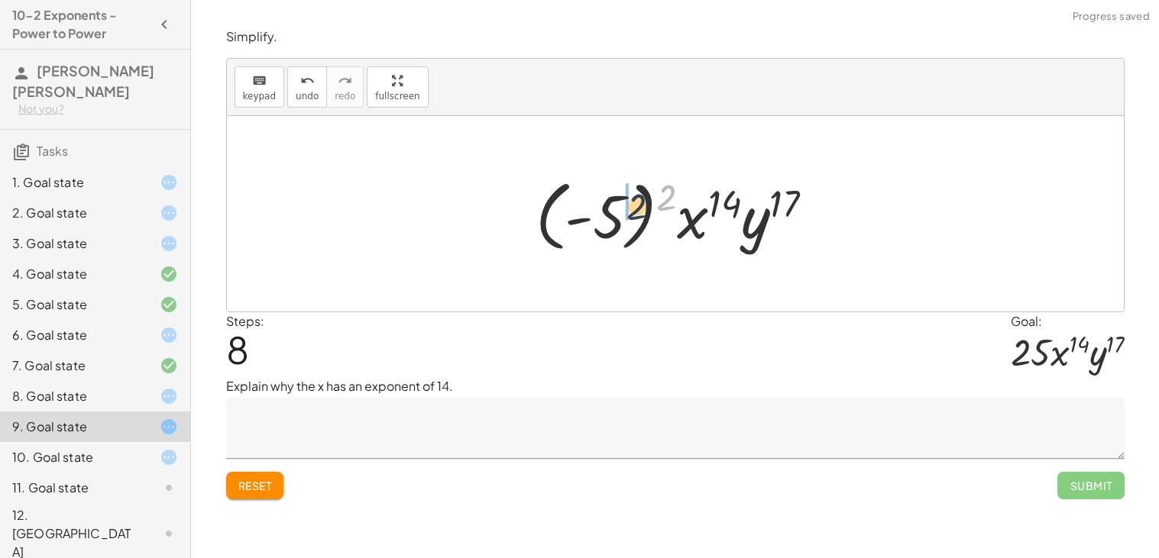
drag, startPoint x: 666, startPoint y: 198, endPoint x: 624, endPoint y: 213, distance: 44.7
click at [624, 213] on div at bounding box center [681, 214] width 306 height 85
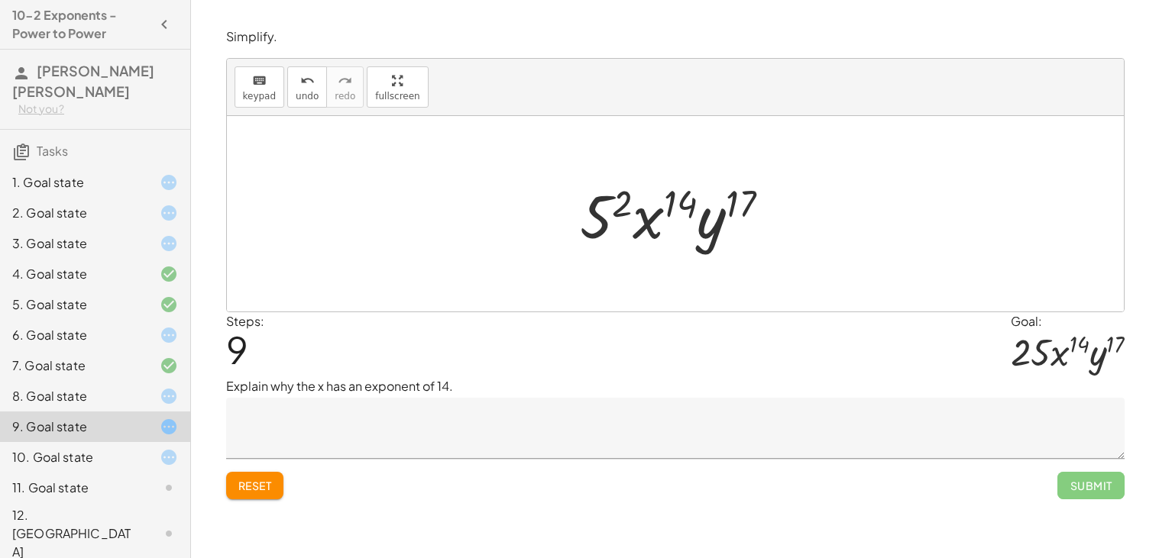
click at [607, 199] on div at bounding box center [681, 214] width 218 height 79
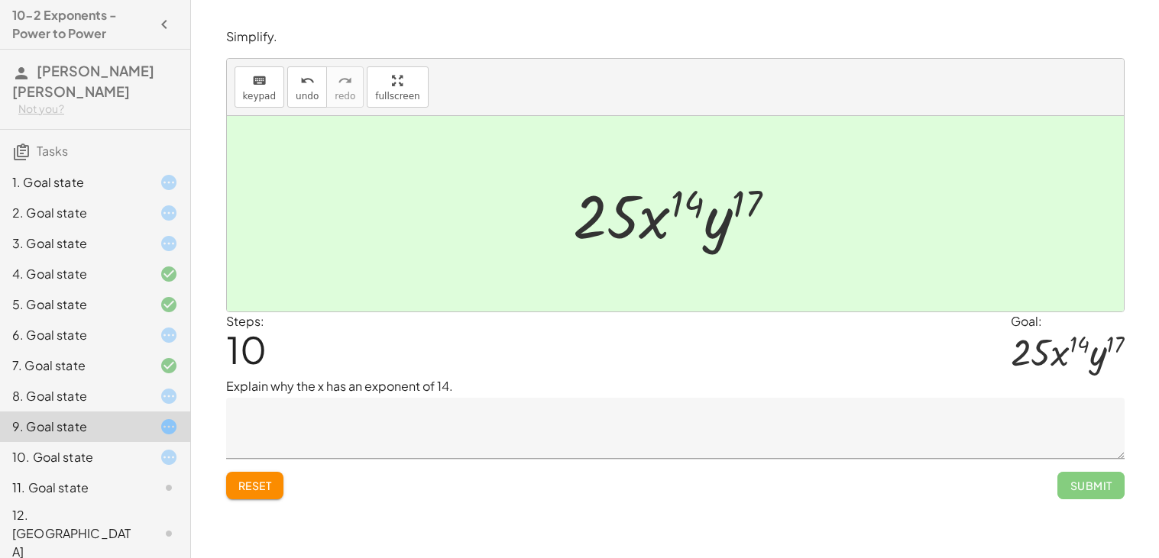
click at [157, 480] on div at bounding box center [156, 488] width 43 height 18
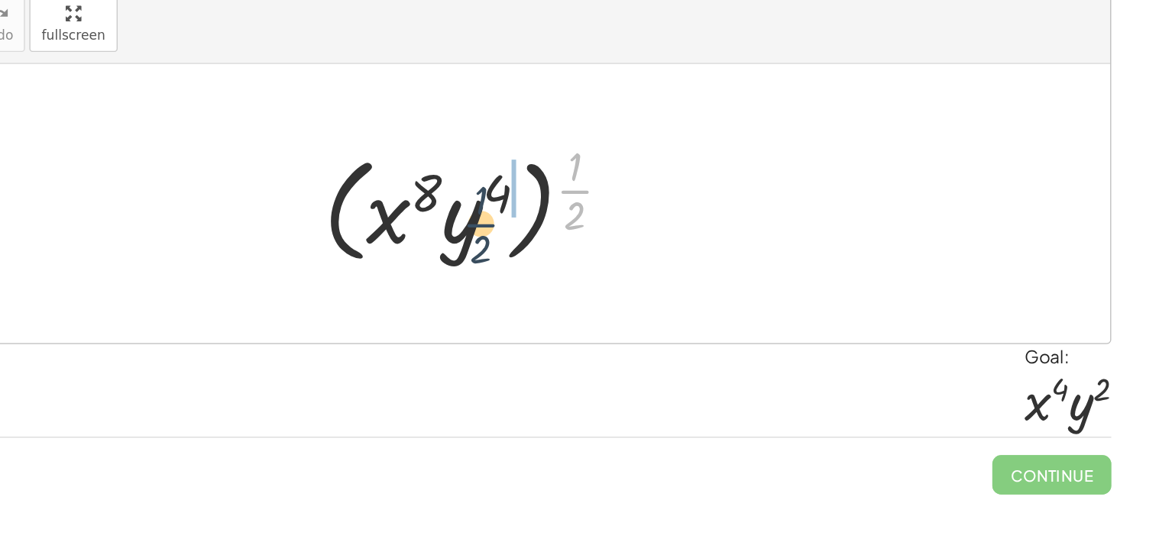
drag, startPoint x: 746, startPoint y: 209, endPoint x: 681, endPoint y: 230, distance: 68.1
click at [681, 230] on div at bounding box center [680, 213] width 231 height 95
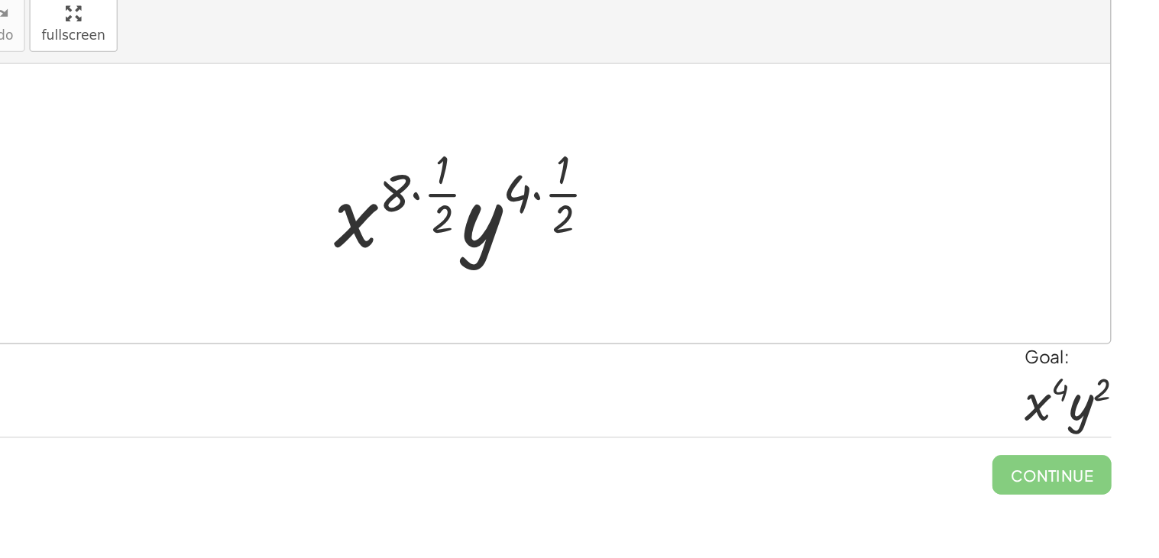
click at [640, 205] on div at bounding box center [680, 214] width 215 height 90
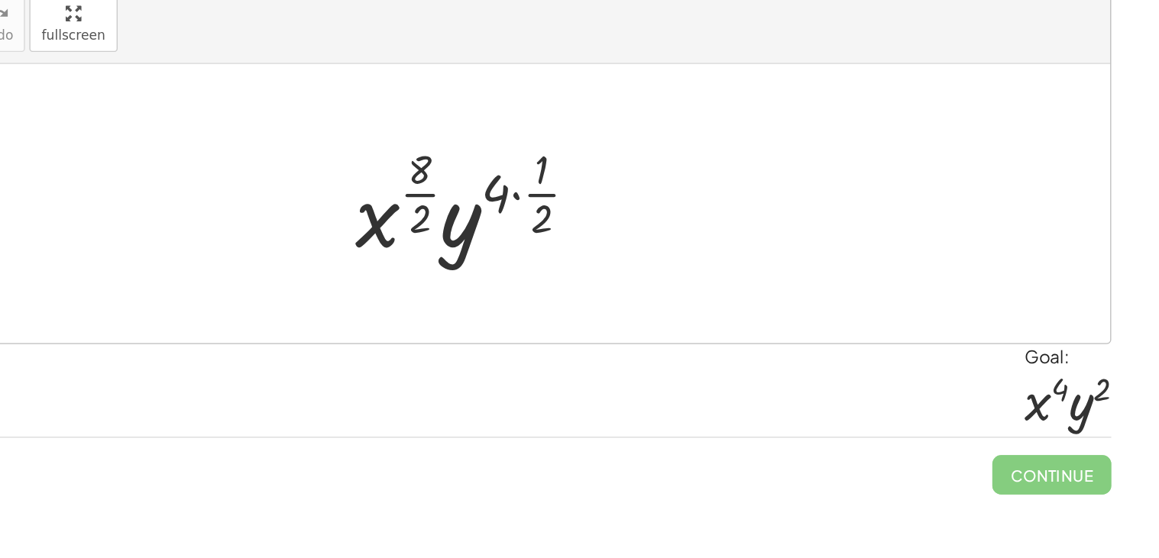
click at [645, 206] on div at bounding box center [680, 214] width 186 height 90
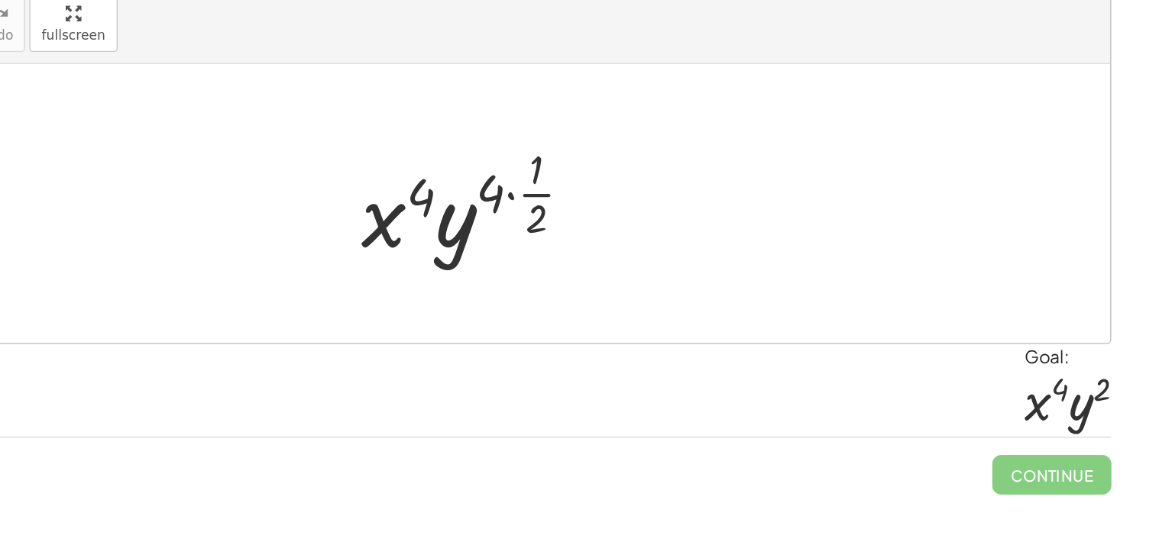
click at [712, 212] on div at bounding box center [681, 214] width 178 height 90
click at [706, 208] on div at bounding box center [681, 214] width 178 height 90
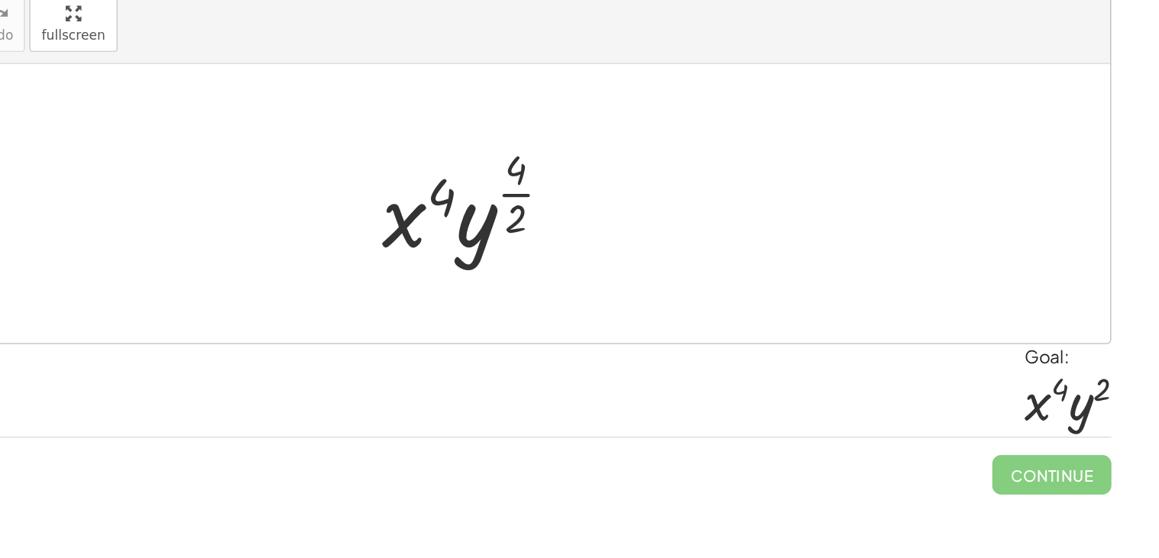
click at [713, 207] on div at bounding box center [681, 214] width 150 height 90
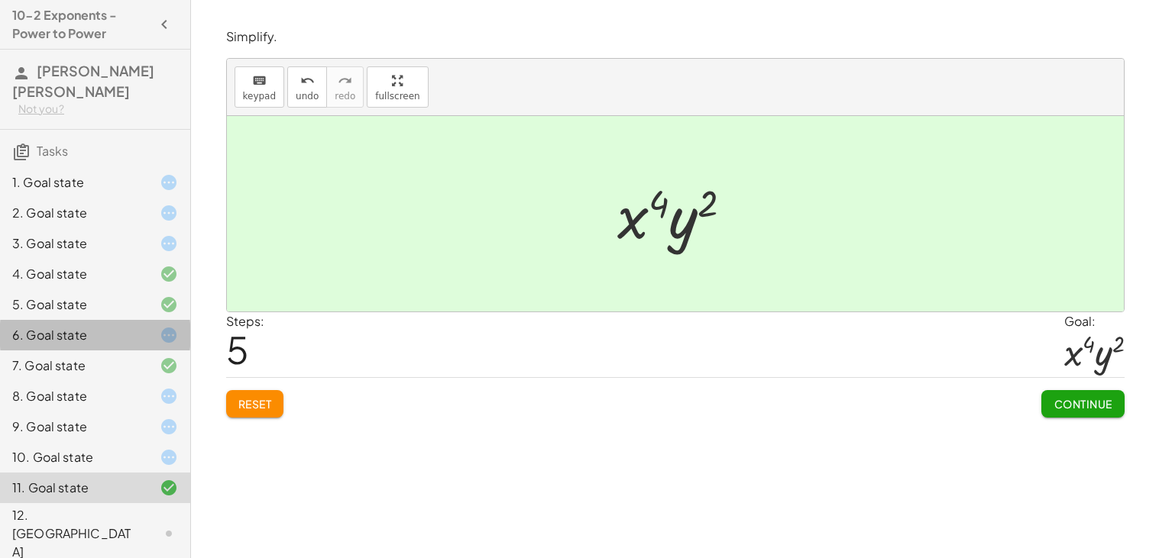
click at [163, 331] on icon at bounding box center [169, 335] width 18 height 18
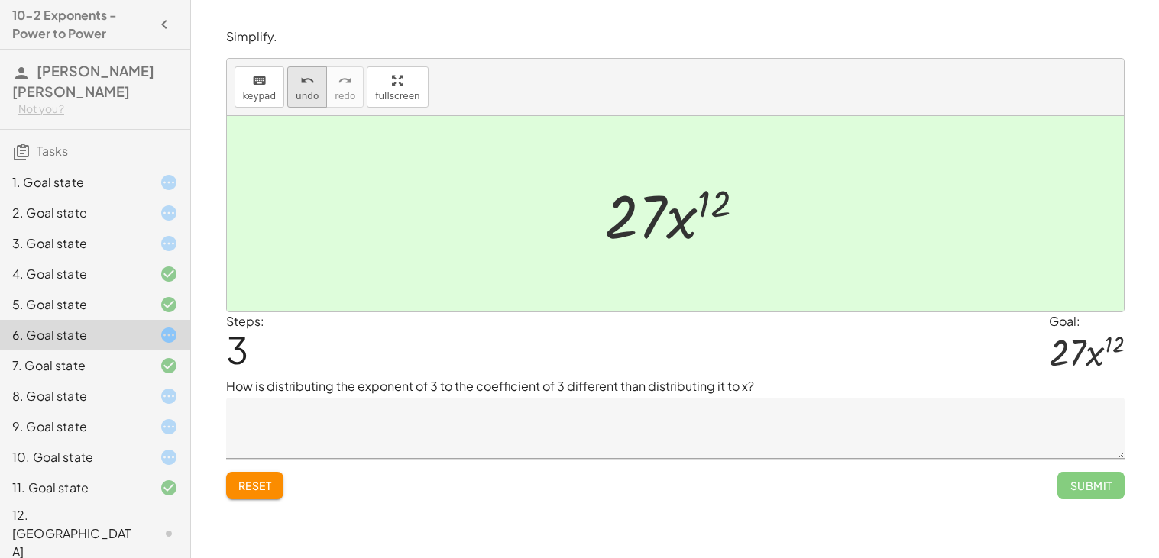
click at [309, 93] on span "undo" at bounding box center [307, 96] width 23 height 11
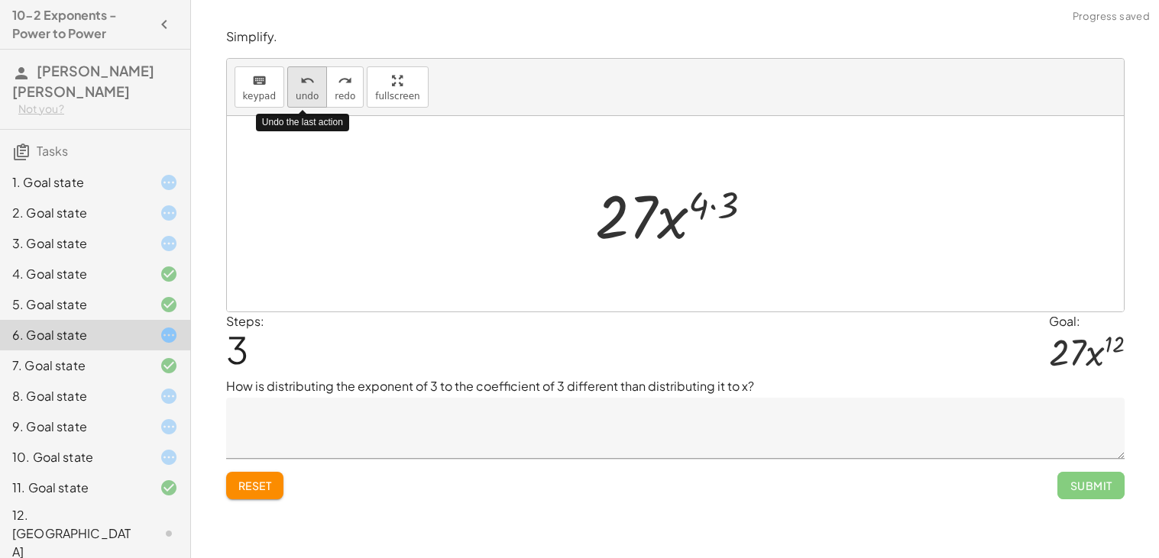
click at [309, 94] on span "undo" at bounding box center [307, 96] width 23 height 11
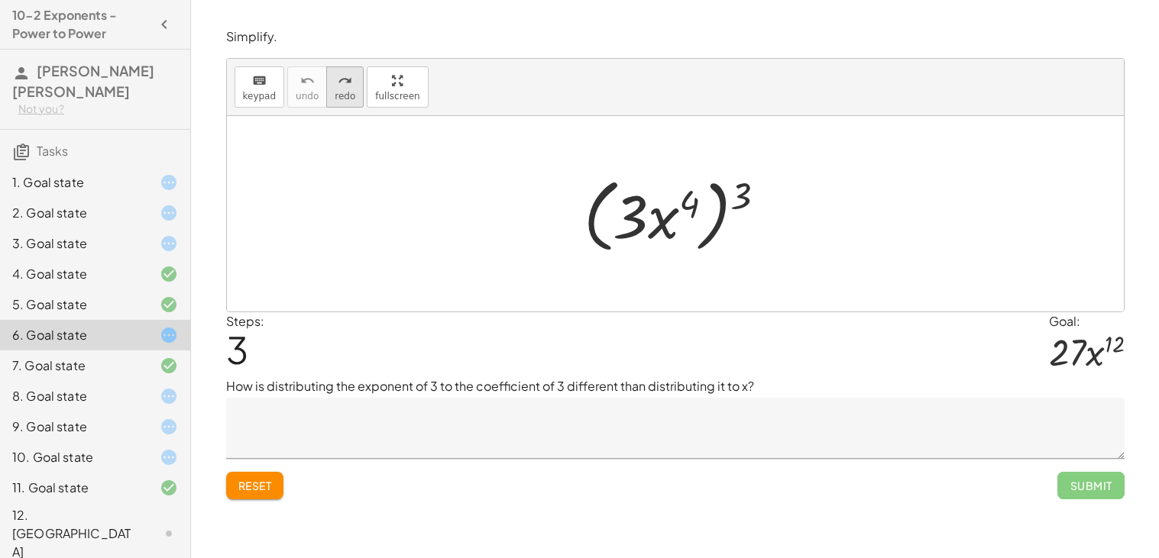
click at [335, 86] on div "redo" at bounding box center [345, 80] width 21 height 18
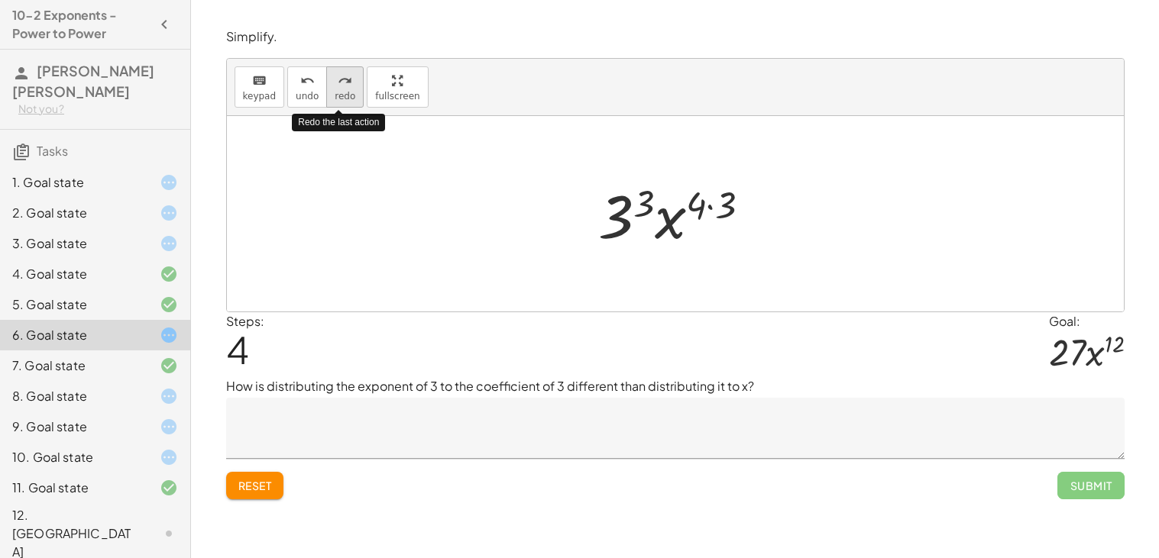
click at [335, 92] on span "redo" at bounding box center [345, 96] width 21 height 11
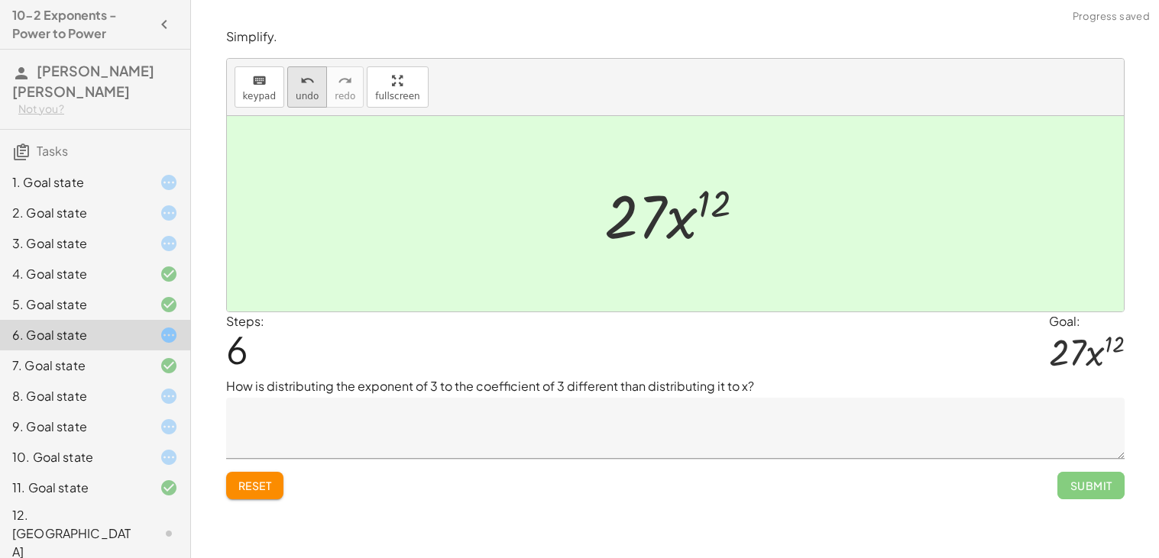
click at [308, 95] on span "undo" at bounding box center [307, 96] width 23 height 11
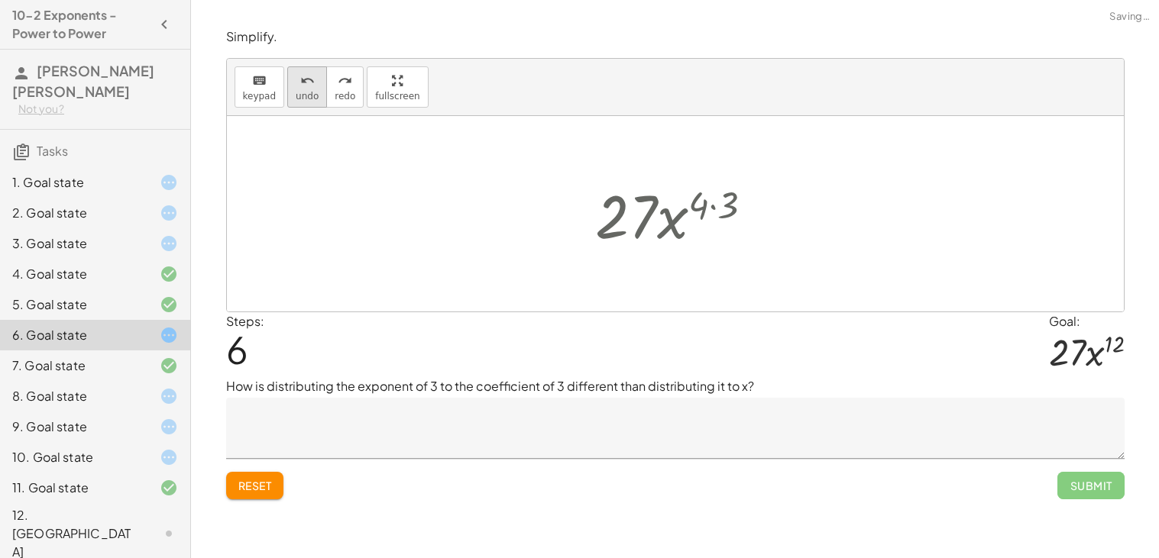
click at [308, 95] on span "undo" at bounding box center [307, 96] width 23 height 11
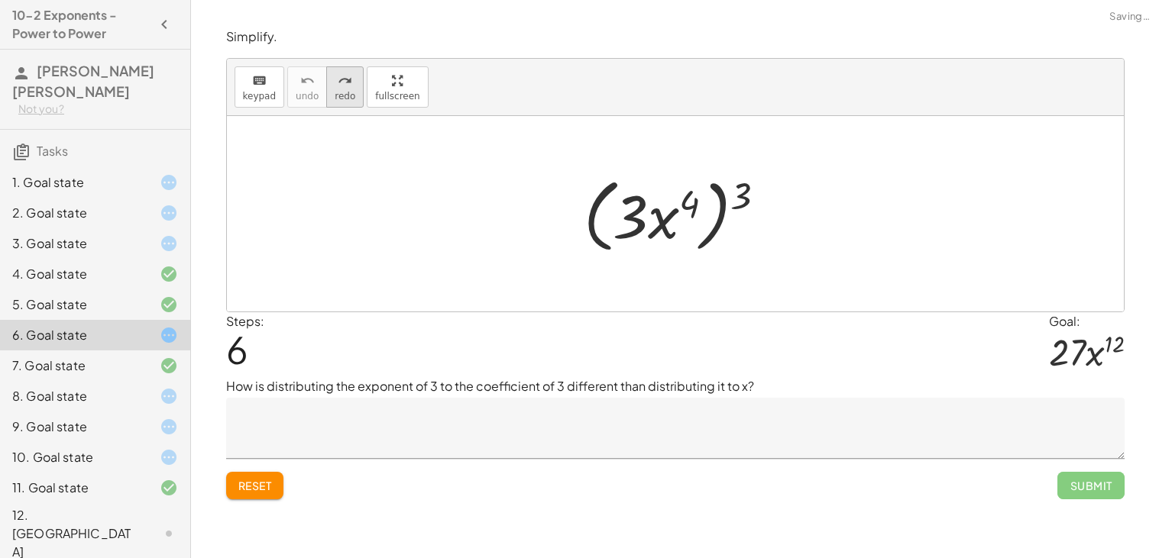
click at [326, 94] on button "redo redo" at bounding box center [344, 86] width 37 height 41
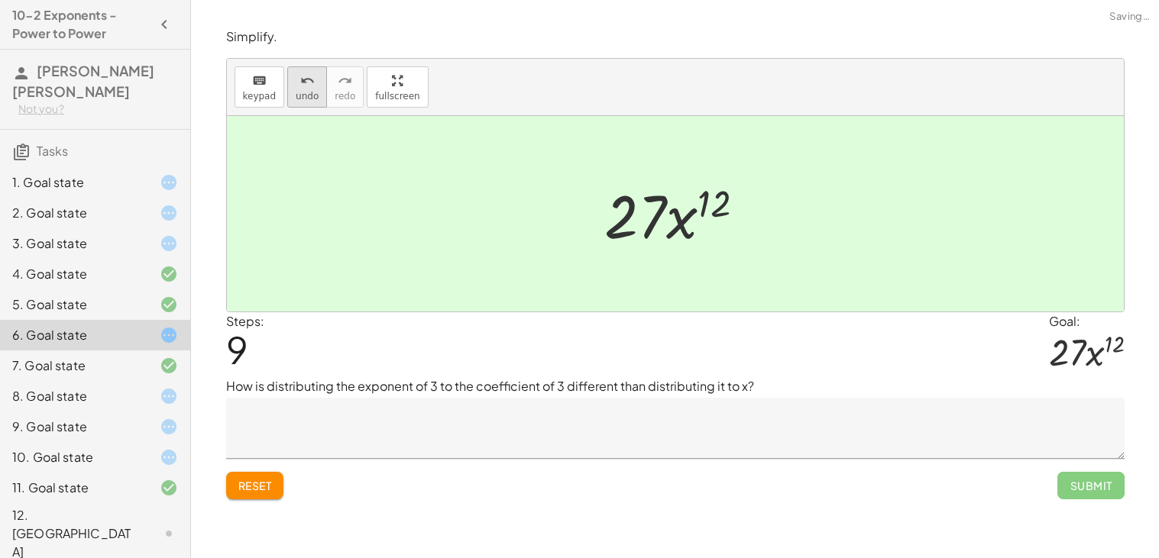
click at [301, 96] on span "undo" at bounding box center [307, 96] width 23 height 11
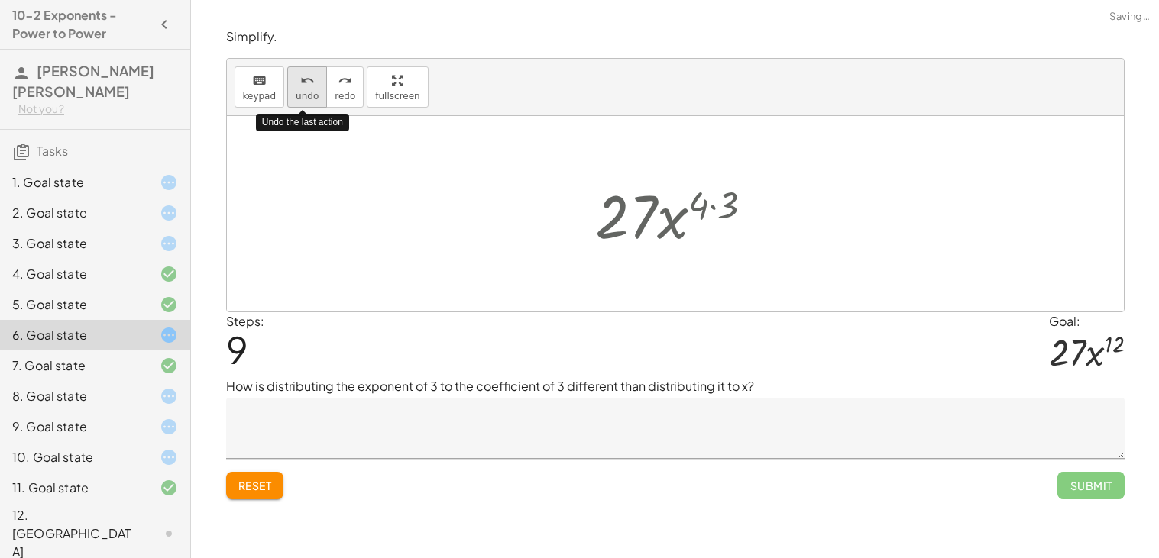
click at [301, 96] on span "undo" at bounding box center [307, 96] width 23 height 11
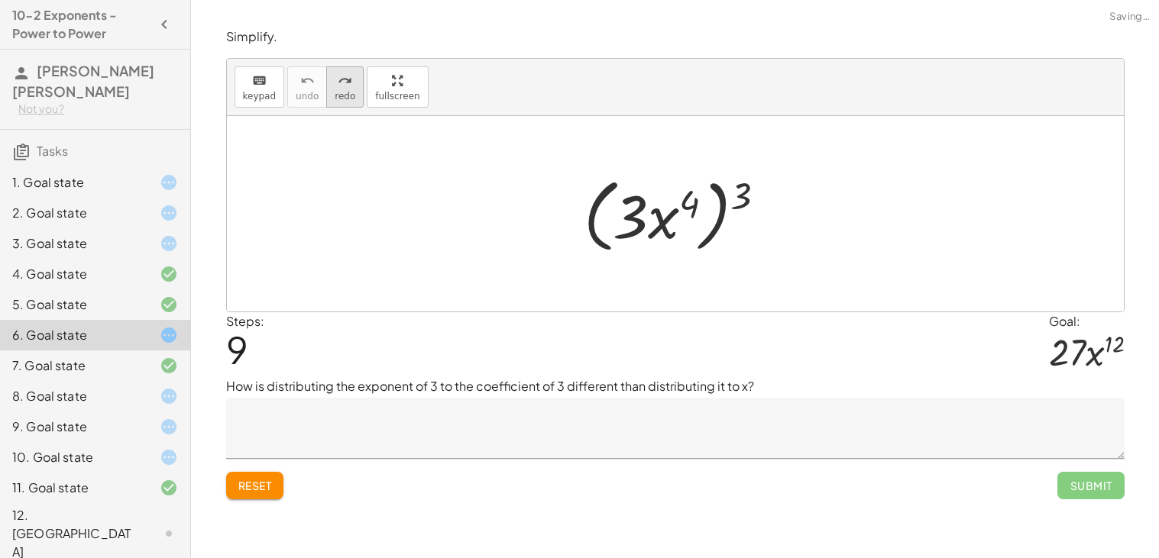
click at [342, 104] on button "redo redo" at bounding box center [344, 86] width 37 height 41
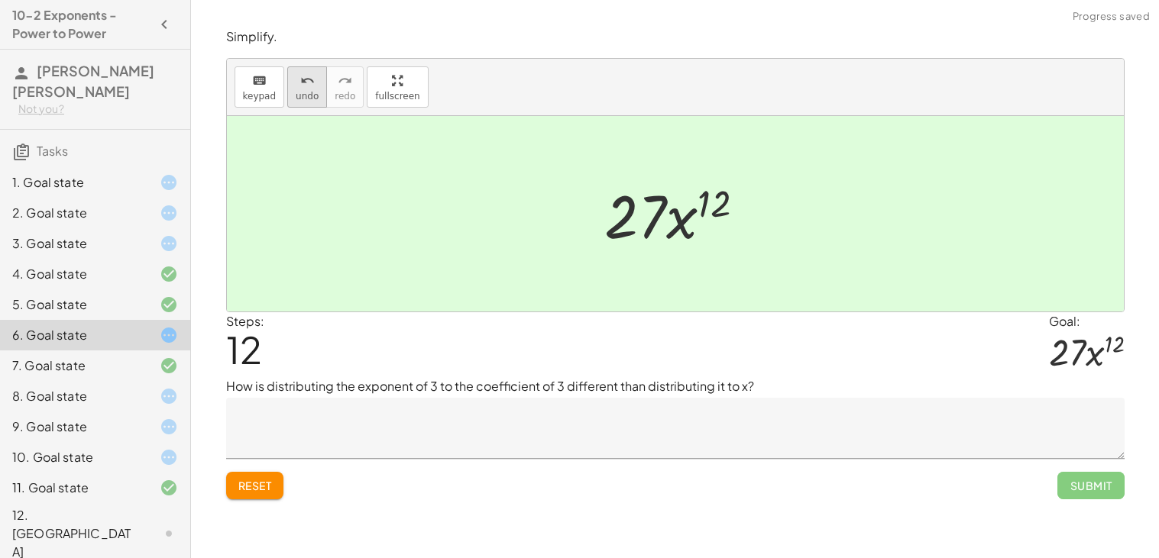
click at [295, 102] on button "undo undo" at bounding box center [307, 86] width 40 height 41
